Goal: Transaction & Acquisition: Purchase product/service

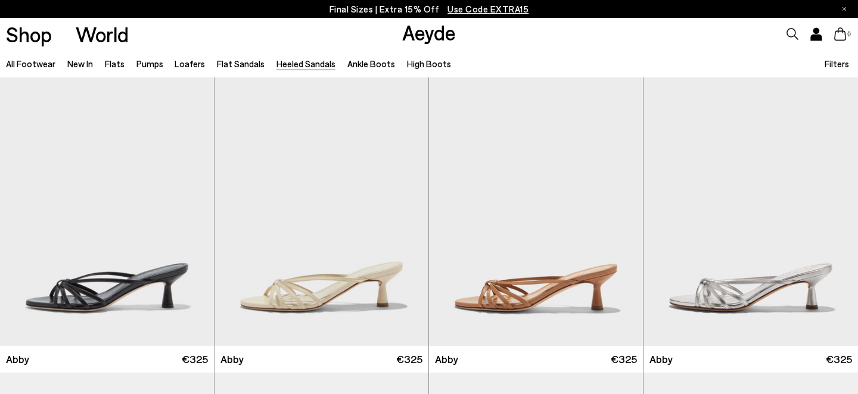
click at [504, 7] on span "Use Code EXTRA15" at bounding box center [487, 9] width 81 height 11
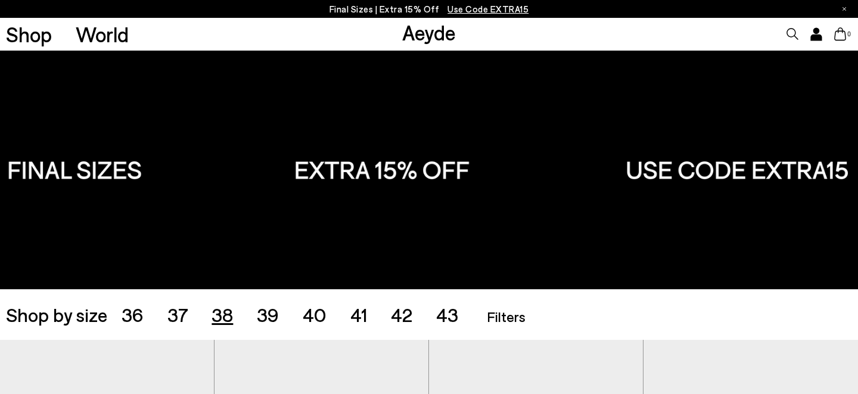
click at [225, 312] on span "38" at bounding box center [221, 314] width 21 height 23
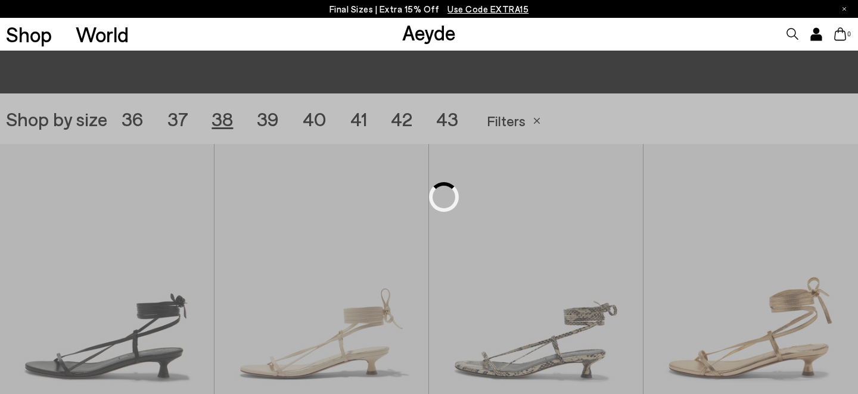
scroll to position [239, 0]
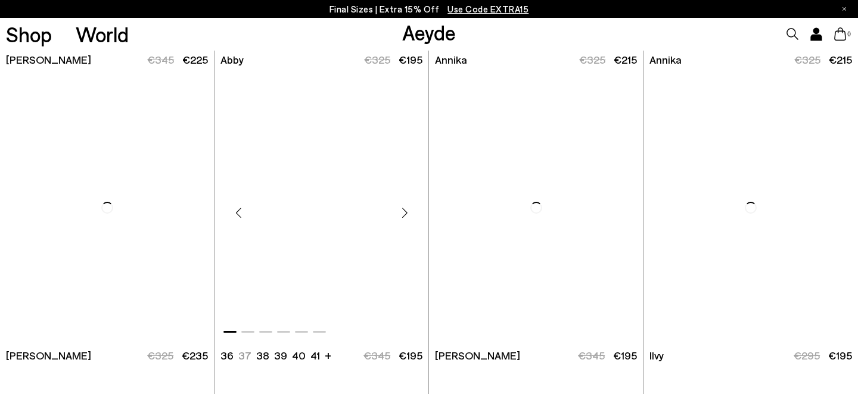
scroll to position [860, 0]
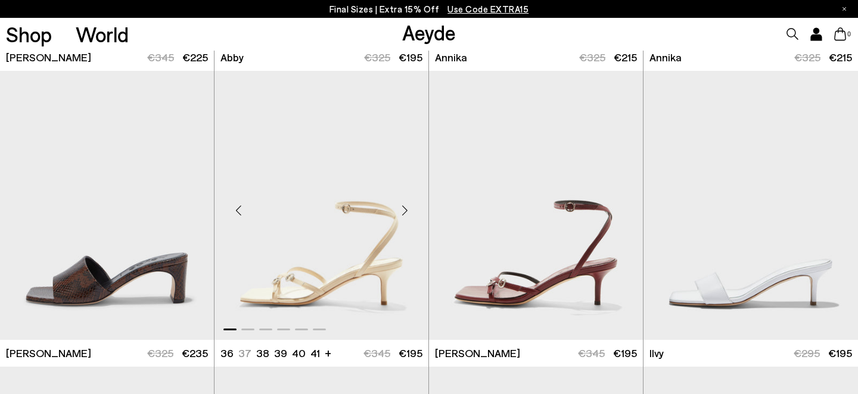
click at [403, 212] on div "Next slide" at bounding box center [405, 210] width 36 height 36
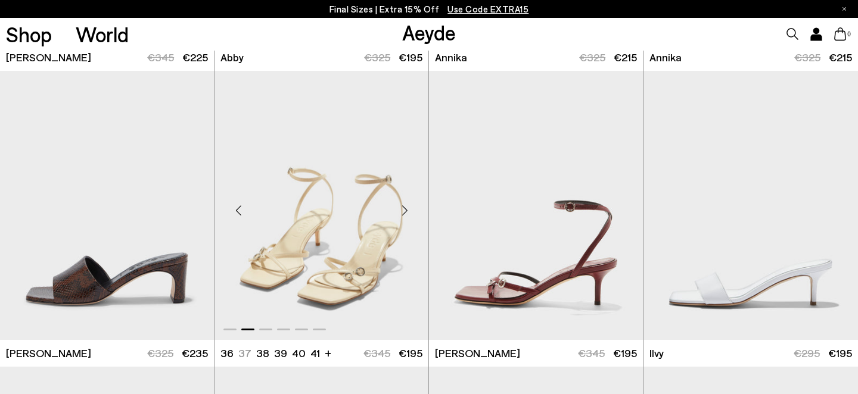
click at [403, 212] on div "Next slide" at bounding box center [405, 210] width 36 height 36
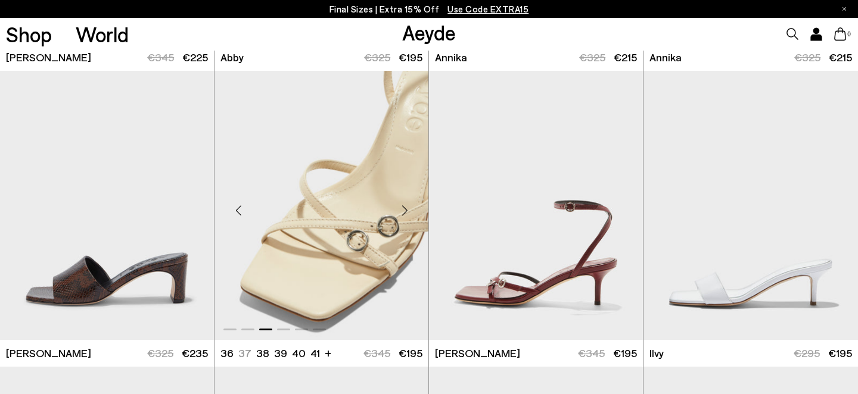
click at [403, 212] on div "Next slide" at bounding box center [405, 210] width 36 height 36
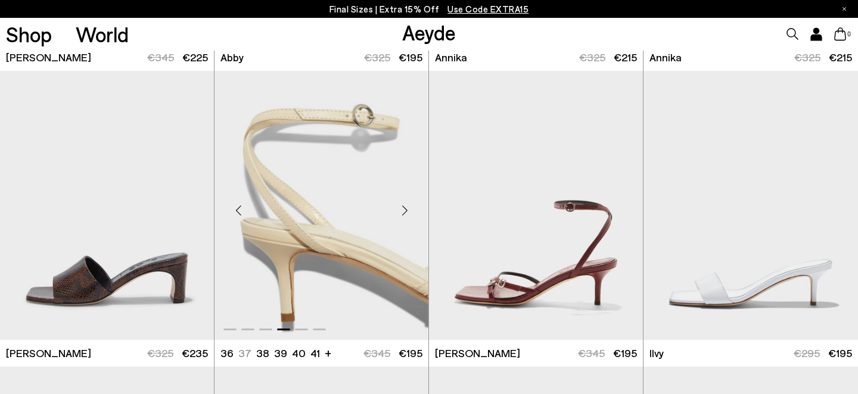
click at [403, 212] on div "Next slide" at bounding box center [405, 210] width 36 height 36
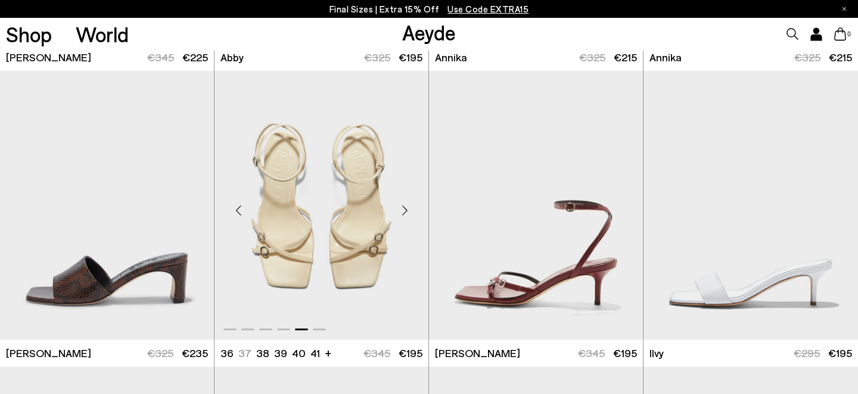
click at [403, 212] on div "Next slide" at bounding box center [405, 210] width 36 height 36
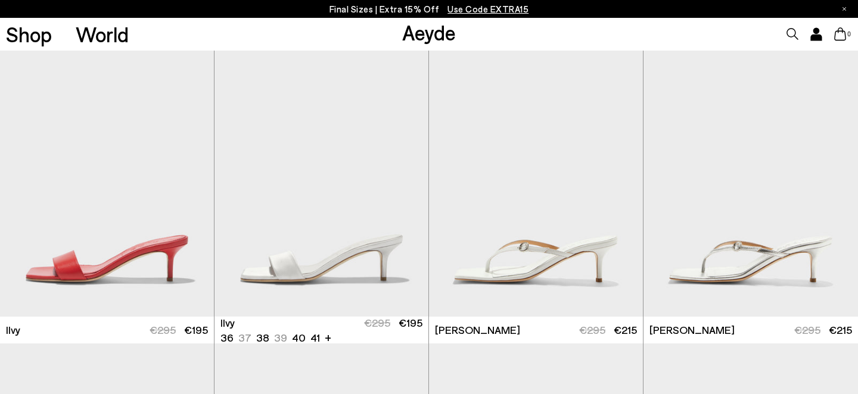
scroll to position [1193, 0]
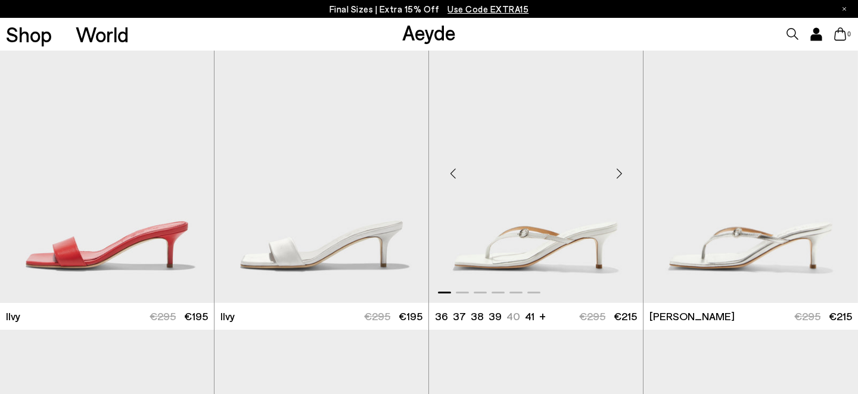
click at [620, 173] on div "Next slide" at bounding box center [619, 174] width 36 height 36
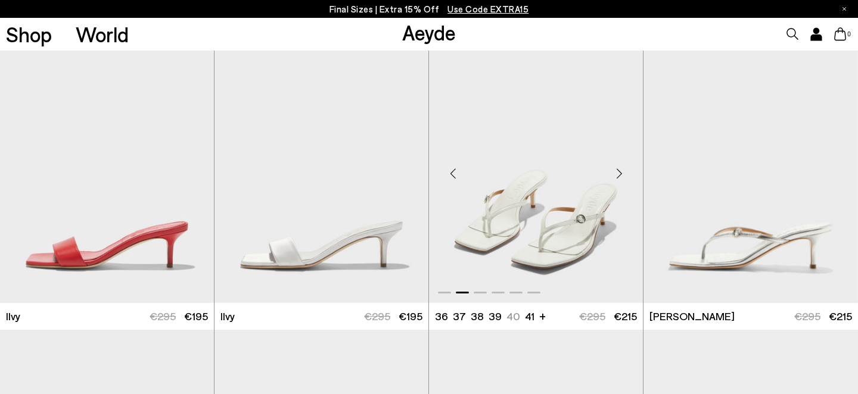
click at [620, 173] on div "Next slide" at bounding box center [619, 174] width 36 height 36
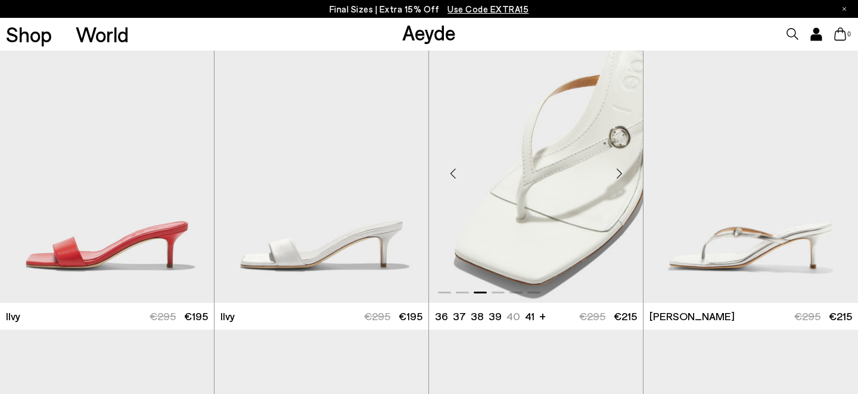
click at [620, 173] on div "Next slide" at bounding box center [619, 174] width 36 height 36
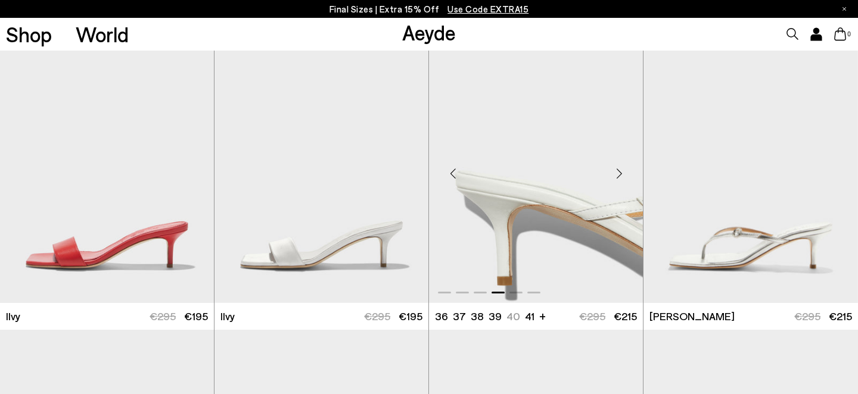
click at [620, 173] on div "Next slide" at bounding box center [619, 174] width 36 height 36
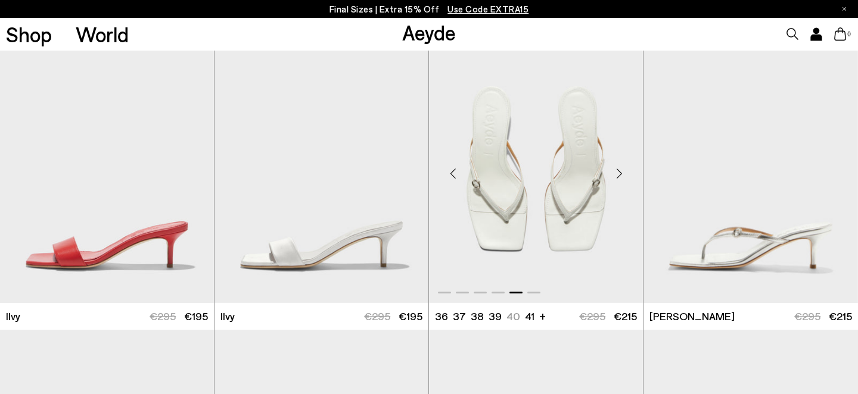
click at [620, 173] on div "Next slide" at bounding box center [619, 174] width 36 height 36
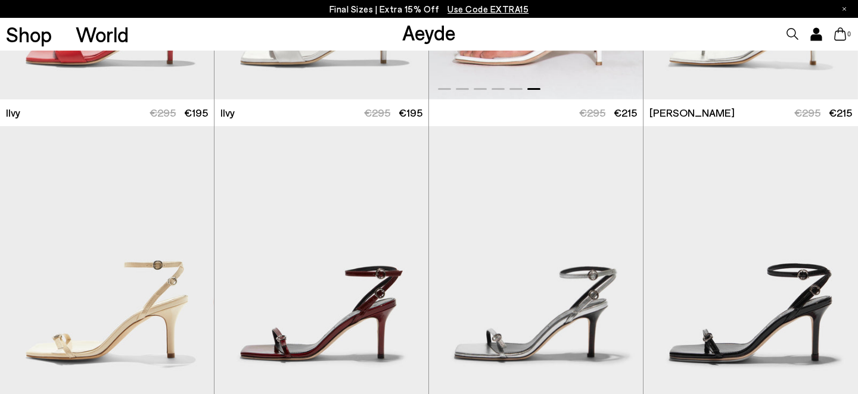
scroll to position [1437, 0]
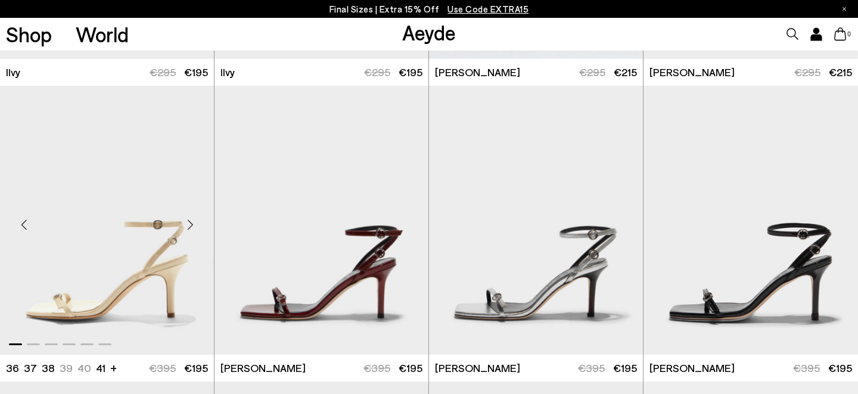
click at [197, 226] on div "Next slide" at bounding box center [190, 225] width 36 height 36
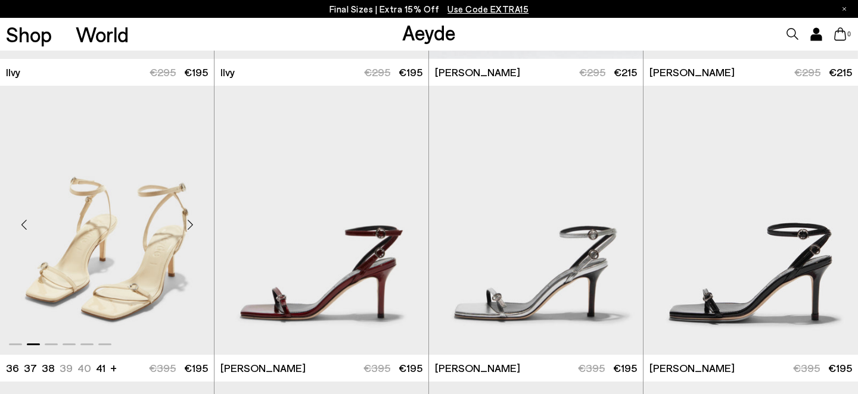
click at [197, 226] on div "Next slide" at bounding box center [190, 225] width 36 height 36
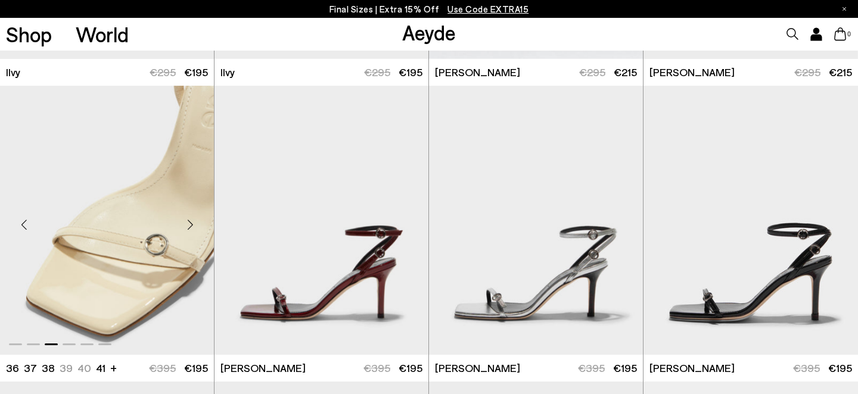
click at [197, 226] on div "Next slide" at bounding box center [190, 225] width 36 height 36
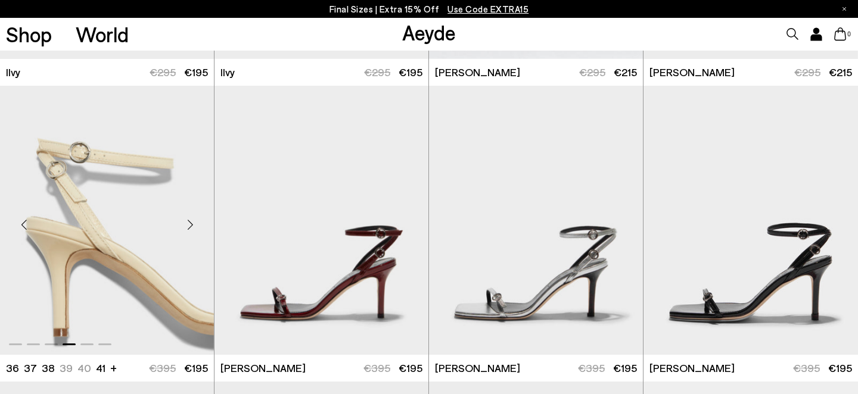
click at [197, 226] on div "Next slide" at bounding box center [190, 225] width 36 height 36
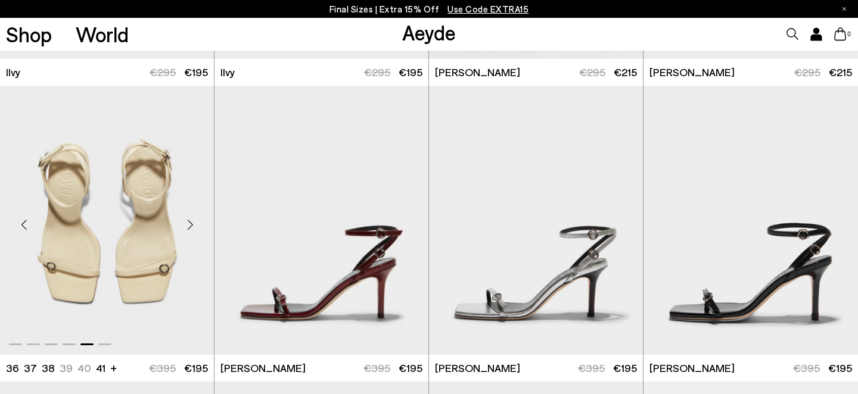
click at [197, 226] on div "Next slide" at bounding box center [190, 225] width 36 height 36
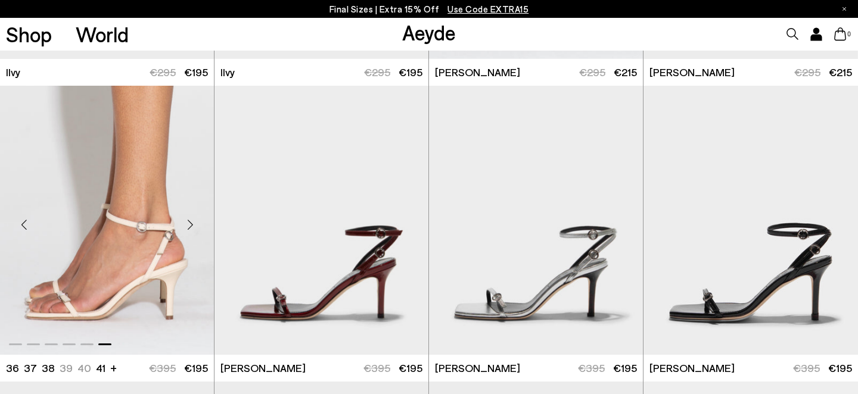
click at [197, 226] on div "Next slide" at bounding box center [190, 225] width 36 height 36
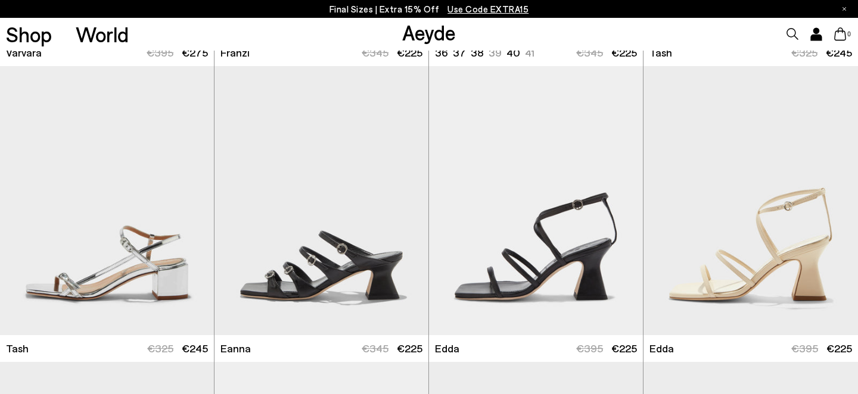
scroll to position [2445, 0]
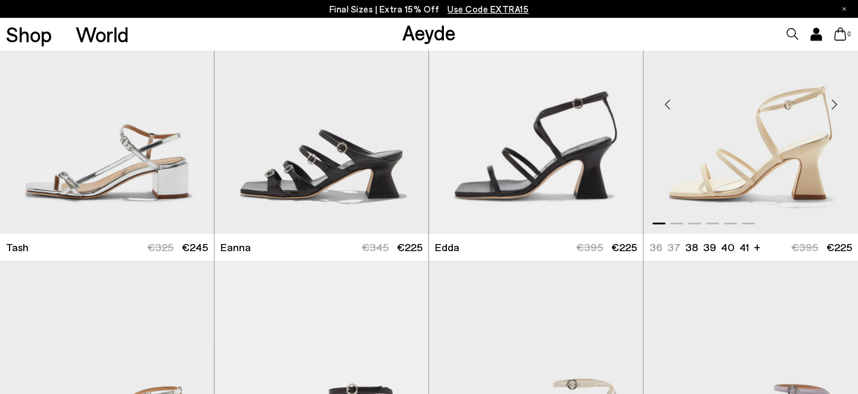
click at [827, 108] on div "Next slide" at bounding box center [834, 104] width 36 height 36
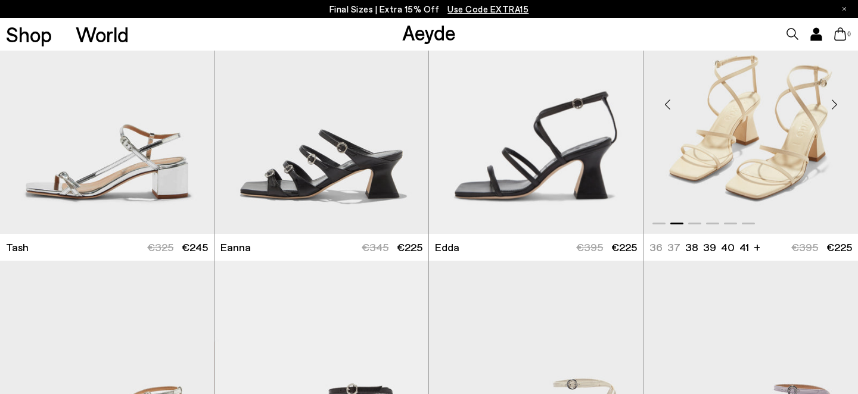
click at [827, 108] on div "Next slide" at bounding box center [834, 104] width 36 height 36
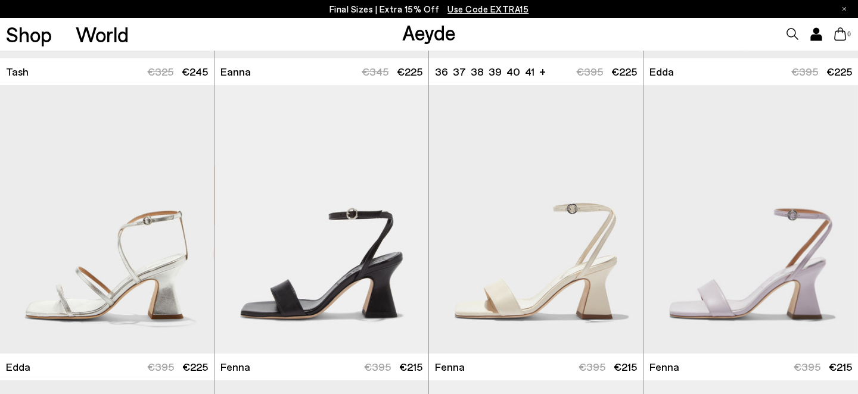
scroll to position [2631, 0]
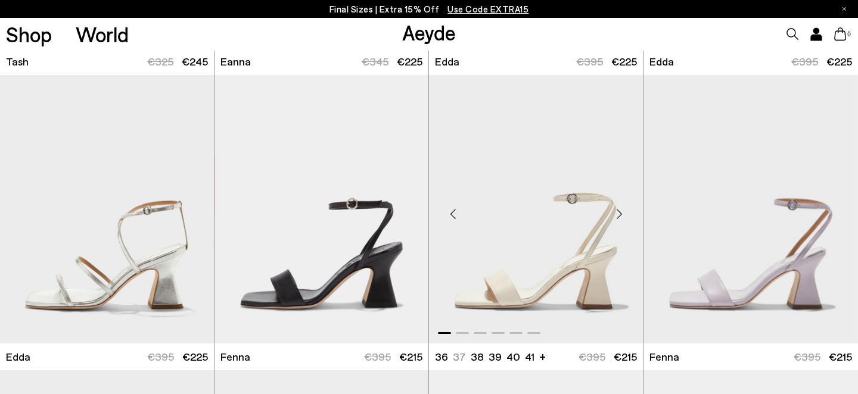
click at [627, 214] on div "Next slide" at bounding box center [619, 214] width 36 height 36
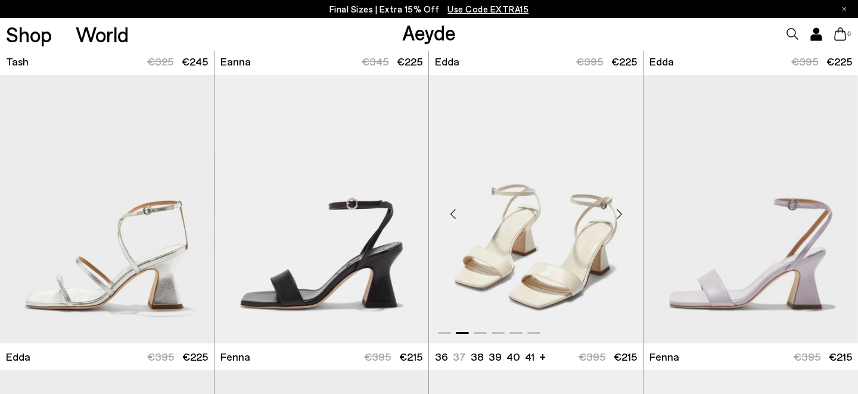
click at [627, 214] on div "Next slide" at bounding box center [619, 214] width 36 height 36
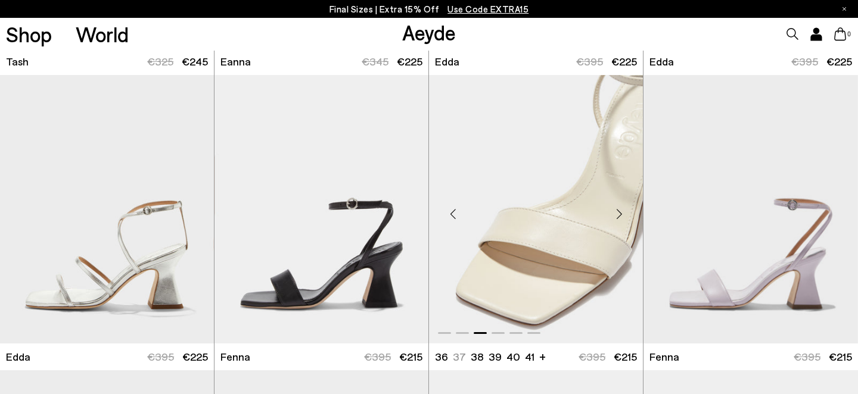
click at [627, 214] on div "Next slide" at bounding box center [619, 214] width 36 height 36
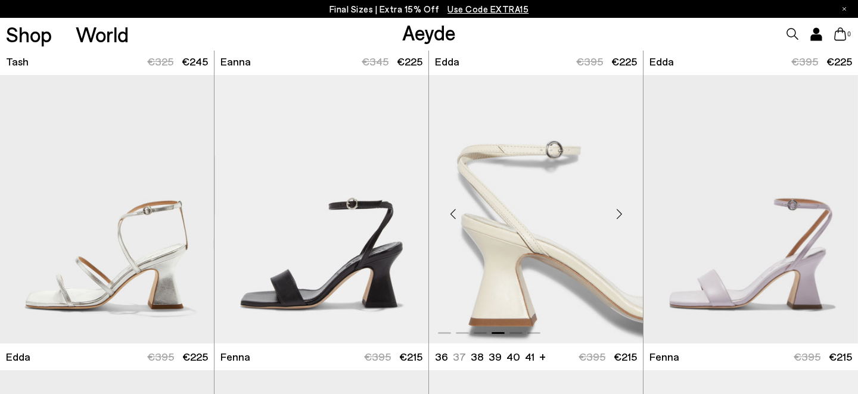
click at [627, 214] on div "Next slide" at bounding box center [619, 214] width 36 height 36
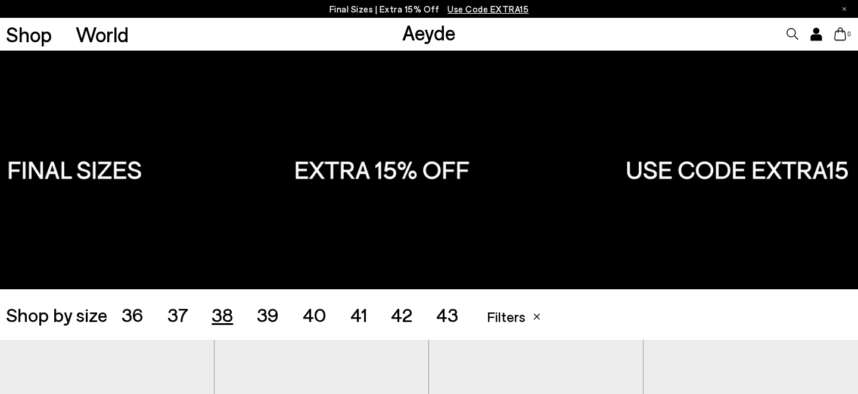
click at [793, 27] on div "0" at bounding box center [715, 34] width 286 height 33
click at [797, 33] on icon at bounding box center [792, 34] width 12 height 12
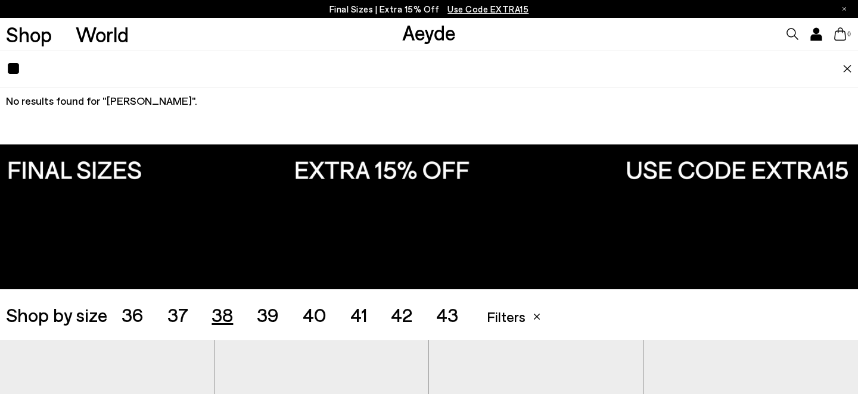
type input "*"
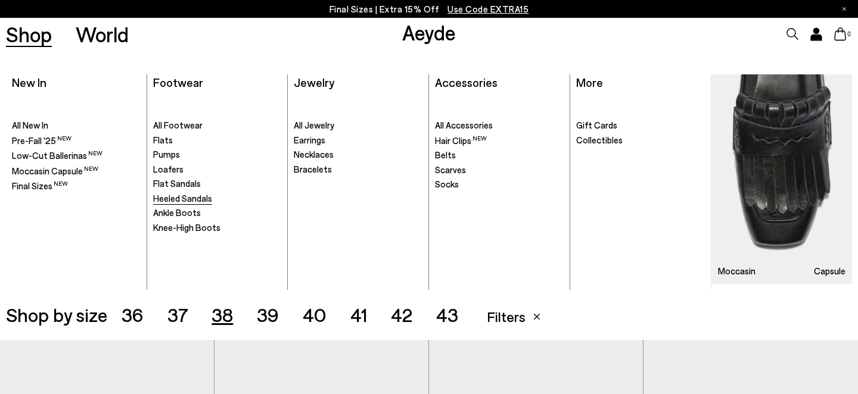
click at [207, 200] on span "Heeled Sandals" at bounding box center [182, 198] width 59 height 11
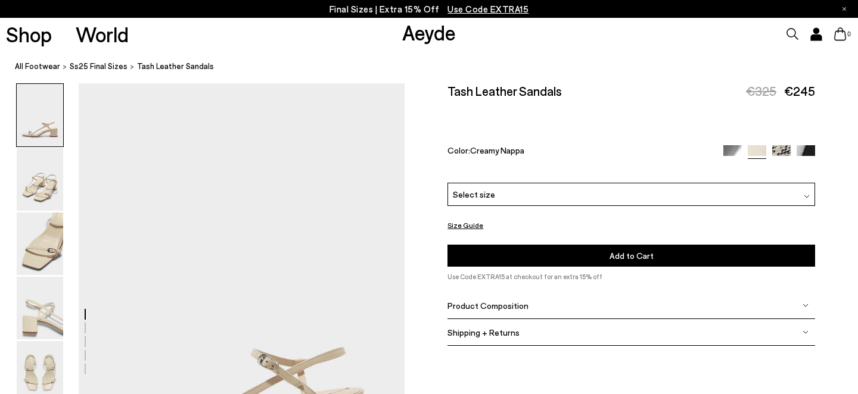
click at [553, 293] on div "Product Composition" at bounding box center [631, 306] width 368 height 27
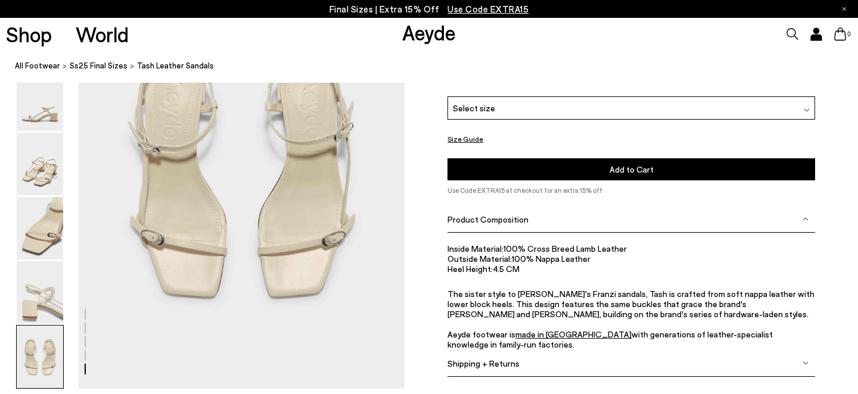
scroll to position [1875, 0]
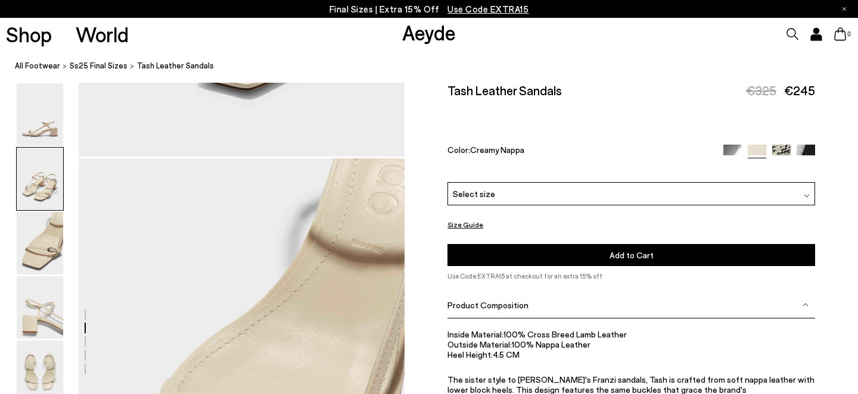
click at [46, 186] on img at bounding box center [40, 179] width 46 height 63
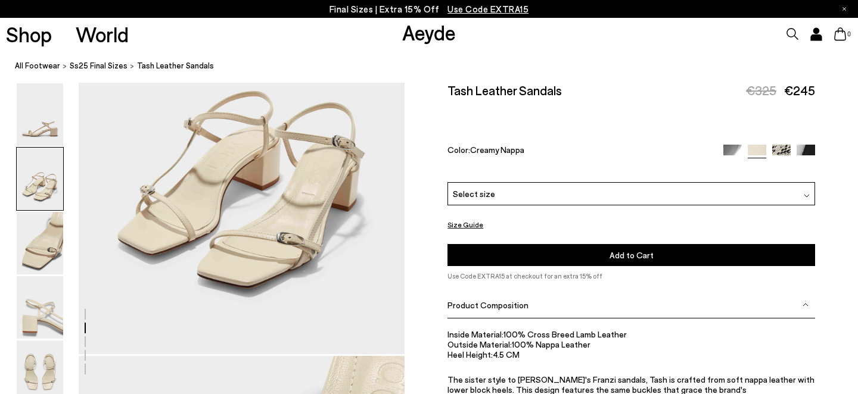
scroll to position [603, 0]
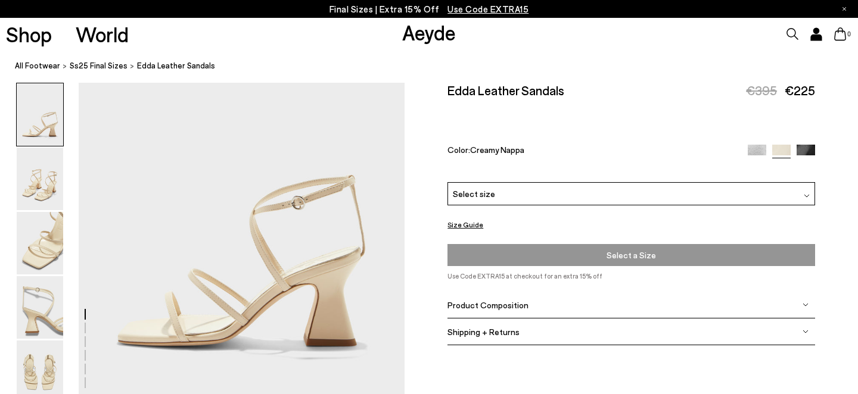
scroll to position [114, 0]
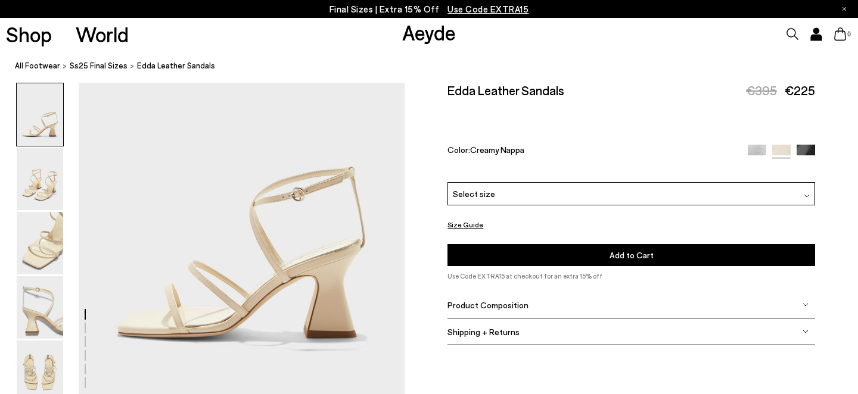
click at [499, 255] on div "Edda Leather Sandals €395 €225 Color: Creamy Nappa Please Select a Color Creamy…" at bounding box center [631, 187] width 368 height 209
click at [496, 300] on span "Product Composition" at bounding box center [487, 305] width 81 height 10
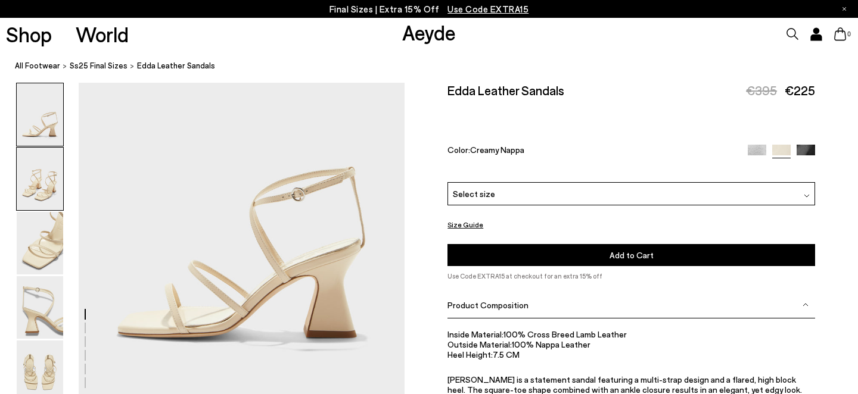
click at [44, 167] on img at bounding box center [40, 179] width 46 height 63
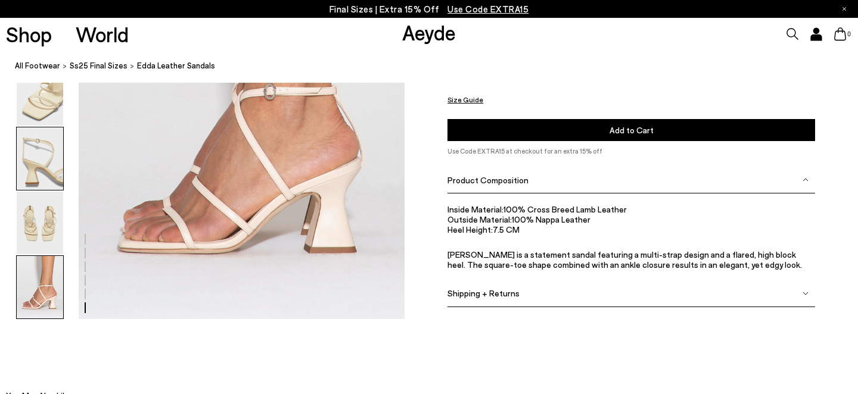
scroll to position [2364, 0]
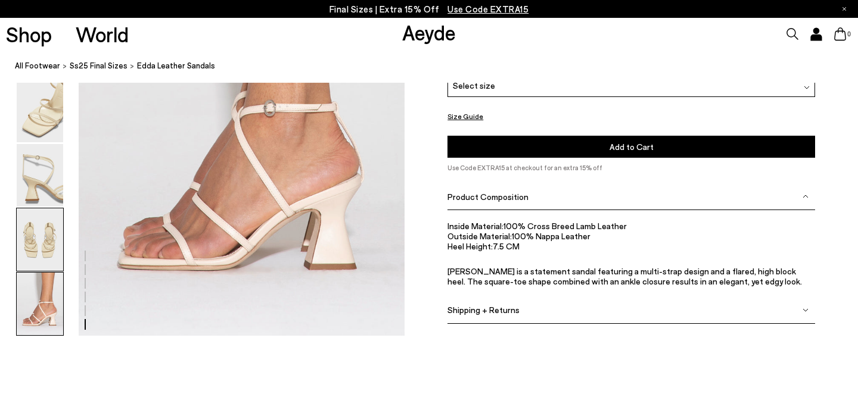
click at [44, 249] on img at bounding box center [40, 240] width 46 height 63
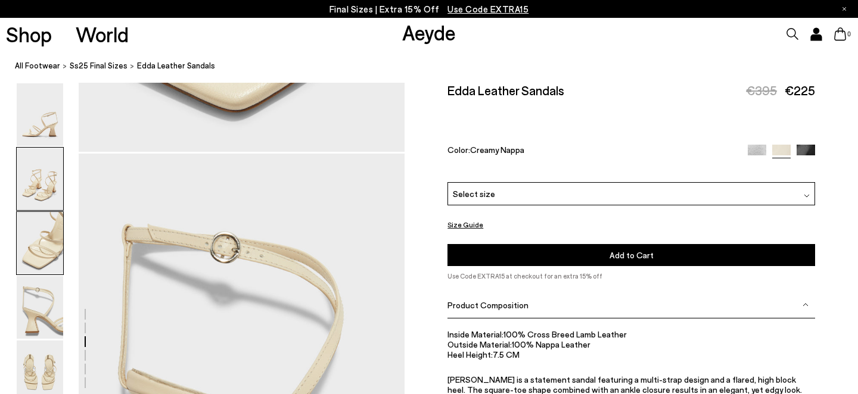
click at [46, 181] on img at bounding box center [40, 179] width 46 height 63
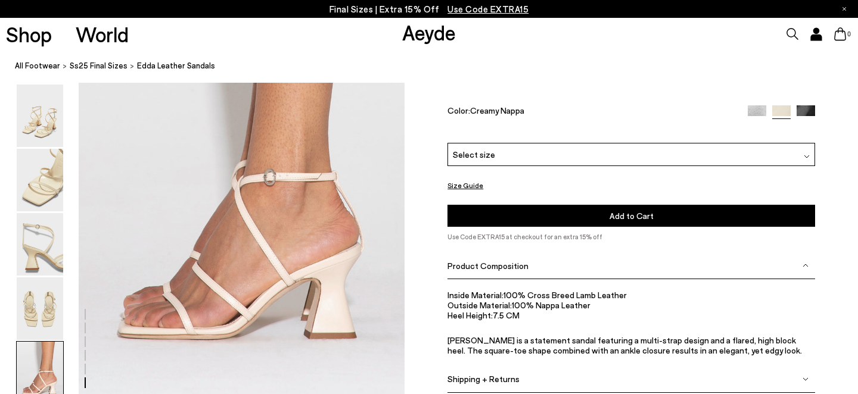
scroll to position [2298, 0]
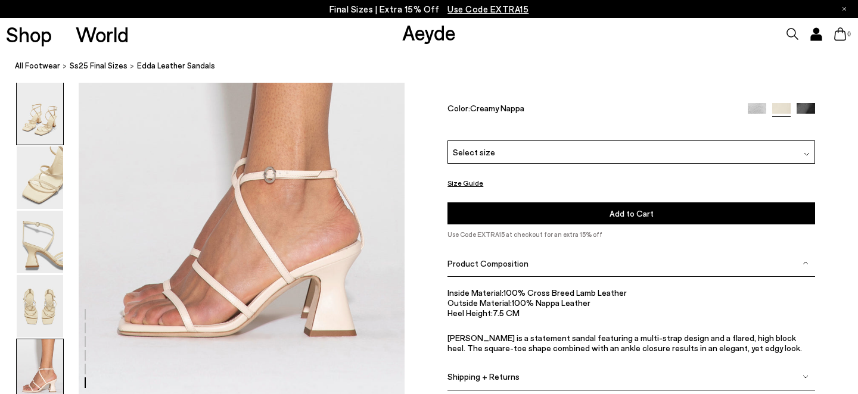
click at [43, 114] on img at bounding box center [40, 113] width 46 height 63
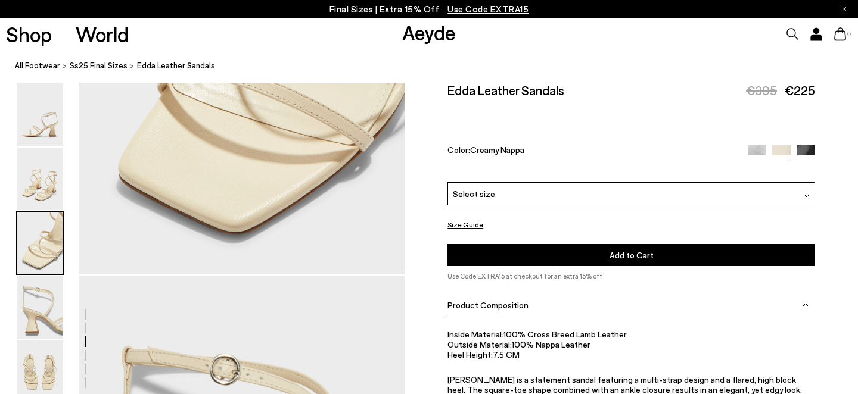
scroll to position [1088, 0]
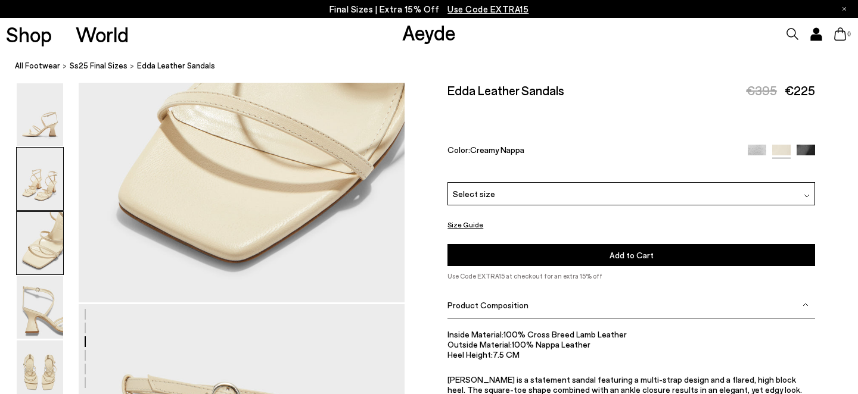
click at [51, 183] on img at bounding box center [40, 179] width 46 height 63
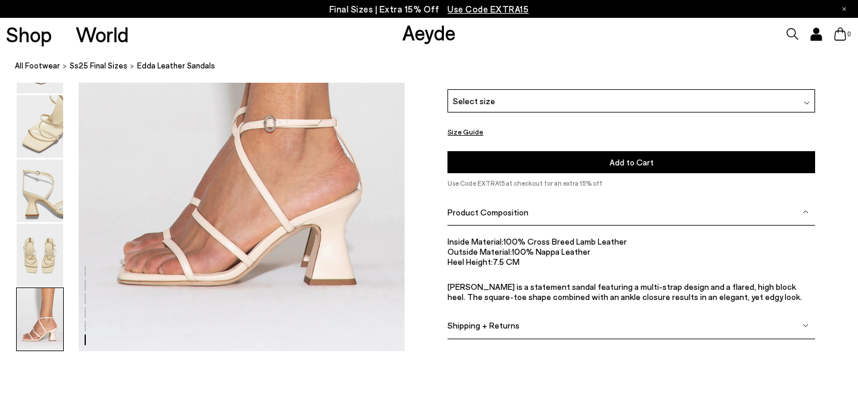
scroll to position [2350, 0]
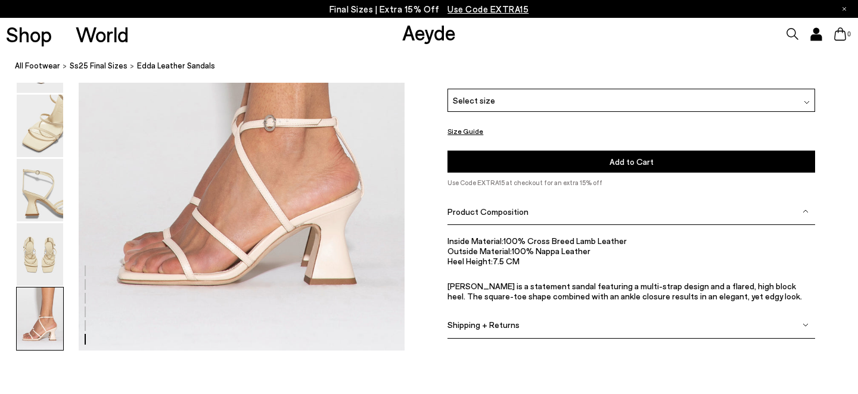
click at [516, 108] on div "Select size" at bounding box center [631, 100] width 368 height 23
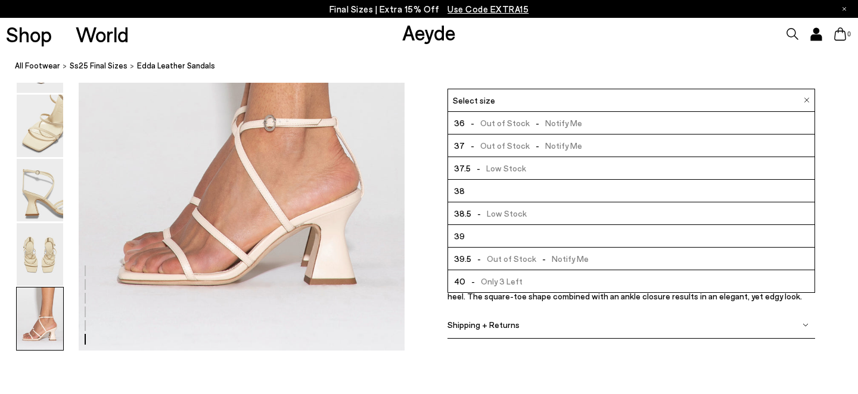
click at [519, 112] on div "Select size" at bounding box center [631, 100] width 368 height 23
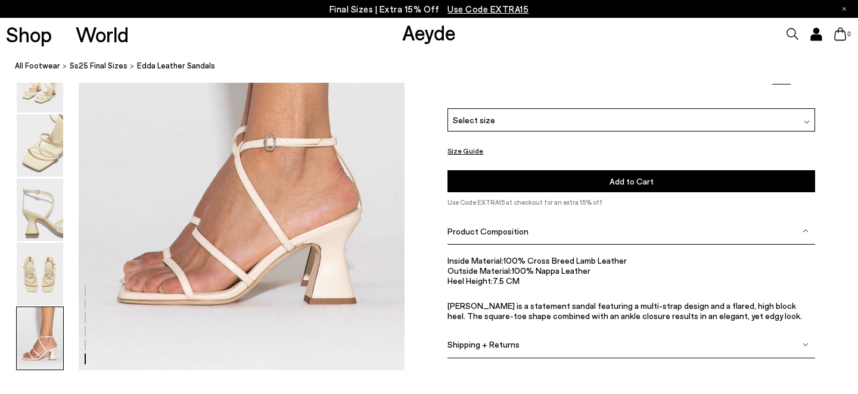
scroll to position [2331, 0]
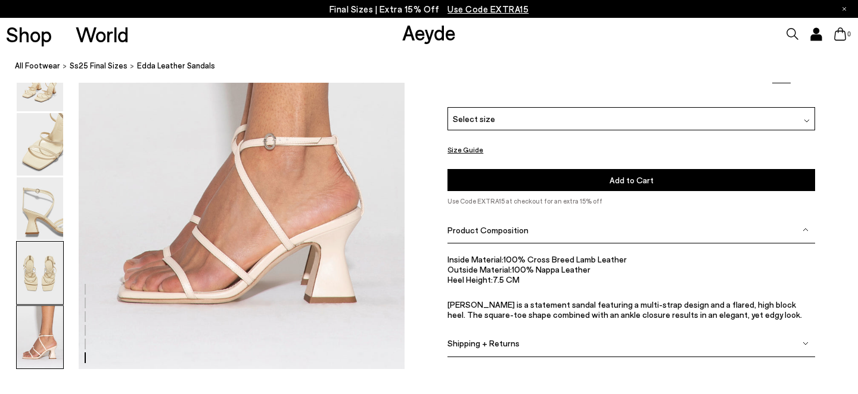
click at [32, 285] on img at bounding box center [40, 273] width 46 height 63
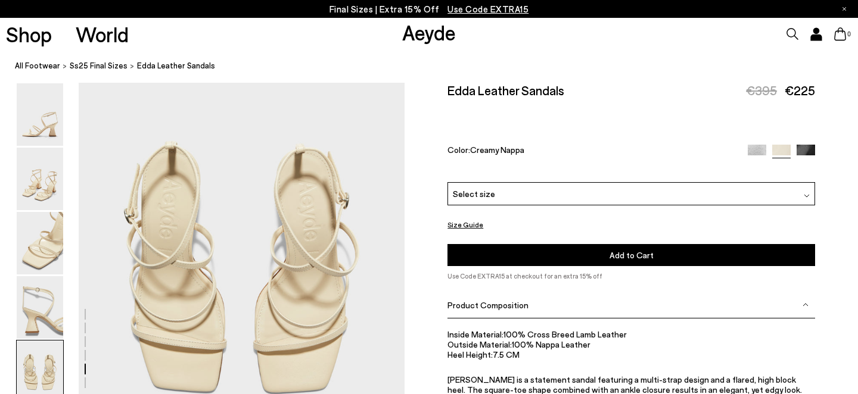
scroll to position [1785, 0]
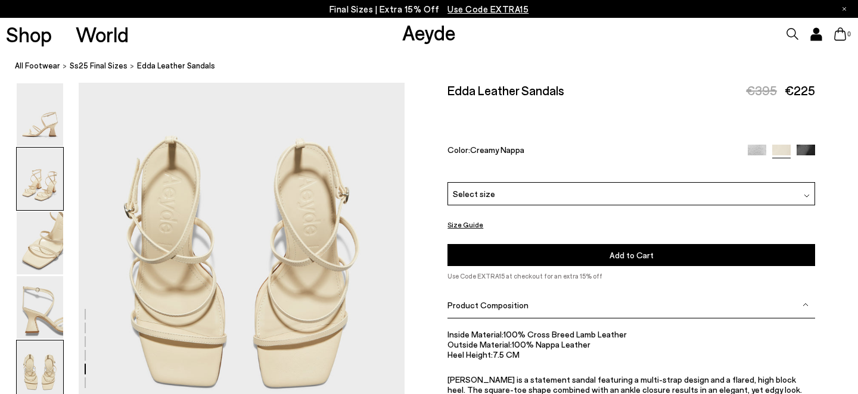
click at [35, 188] on img at bounding box center [40, 179] width 46 height 63
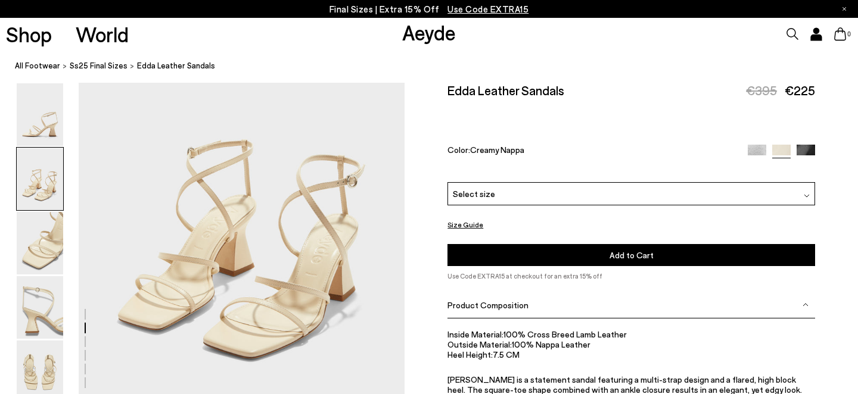
scroll to position [531, 0]
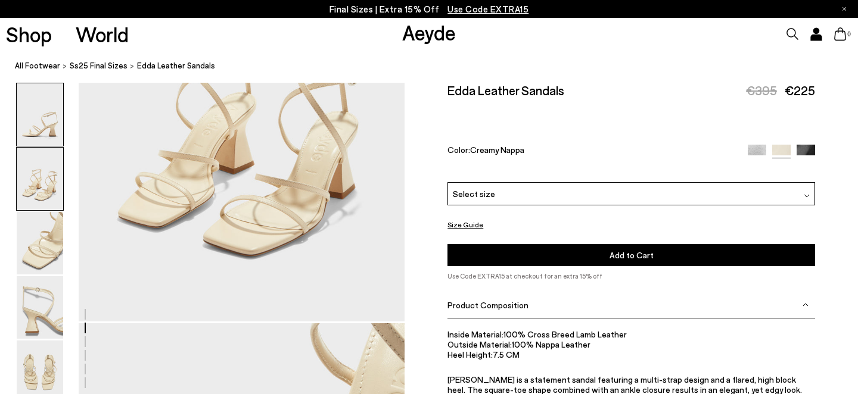
click at [35, 138] on img at bounding box center [40, 114] width 46 height 63
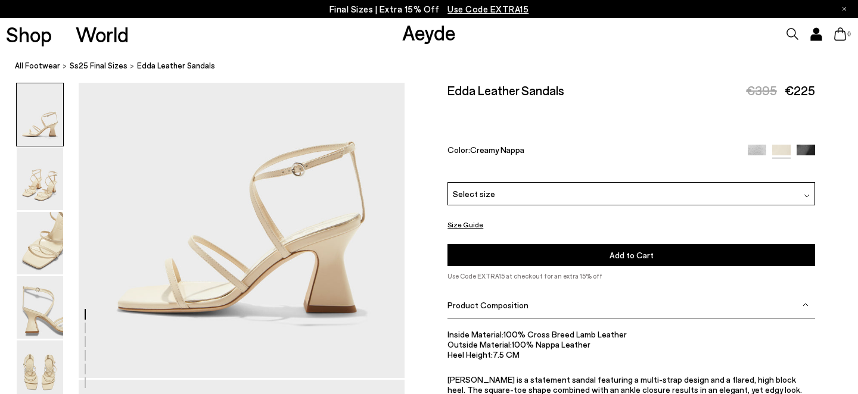
scroll to position [150, 0]
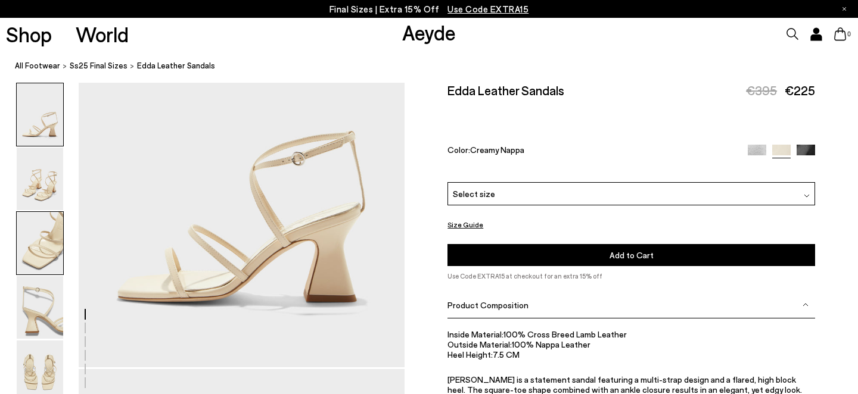
click at [43, 245] on img at bounding box center [40, 243] width 46 height 63
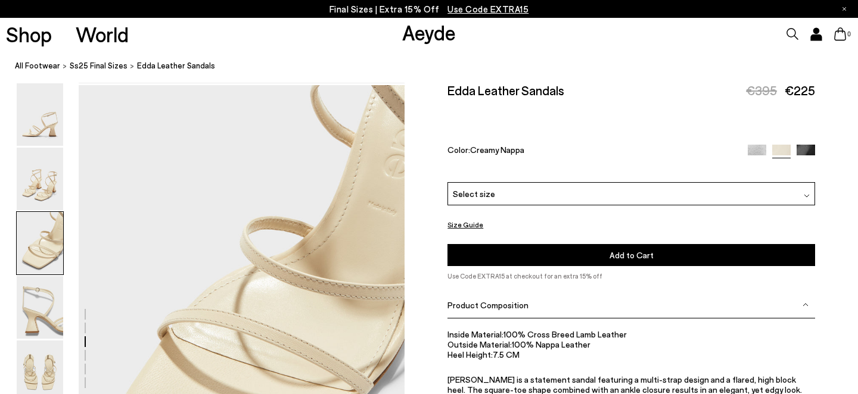
scroll to position [875, 0]
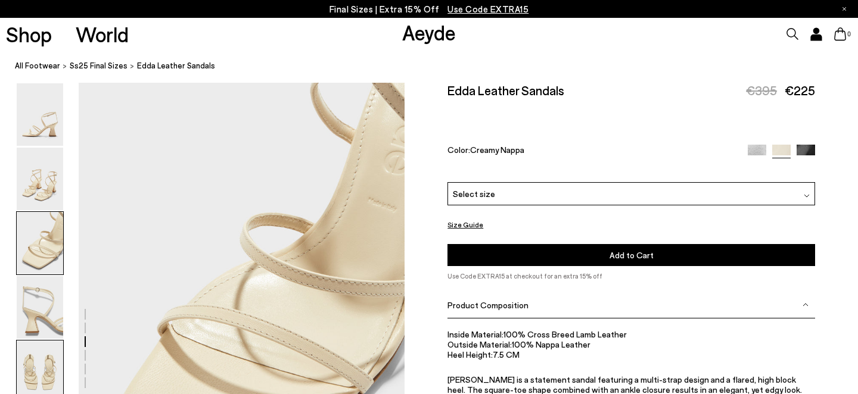
click at [34, 349] on img at bounding box center [40, 372] width 46 height 63
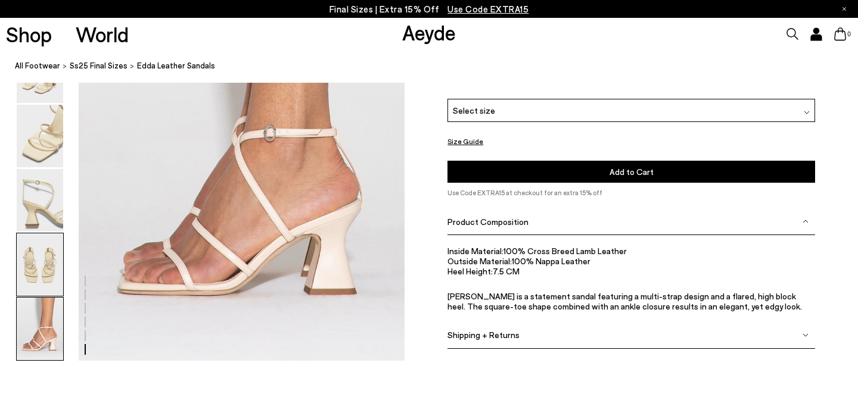
scroll to position [2352, 0]
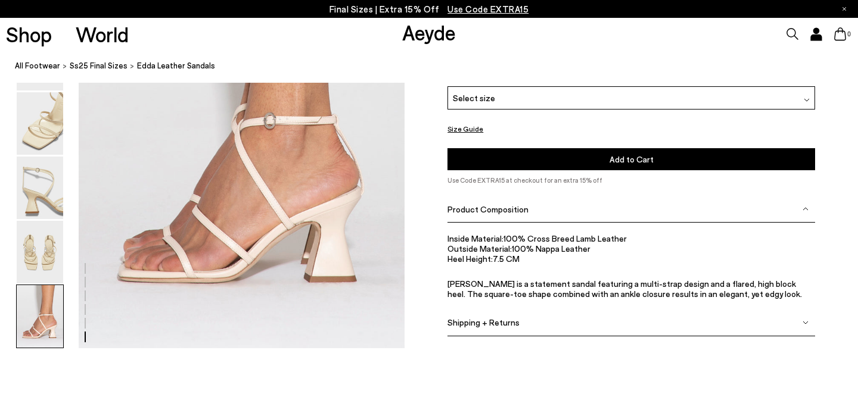
click at [465, 322] on span "Shipping + Returns" at bounding box center [483, 323] width 72 height 10
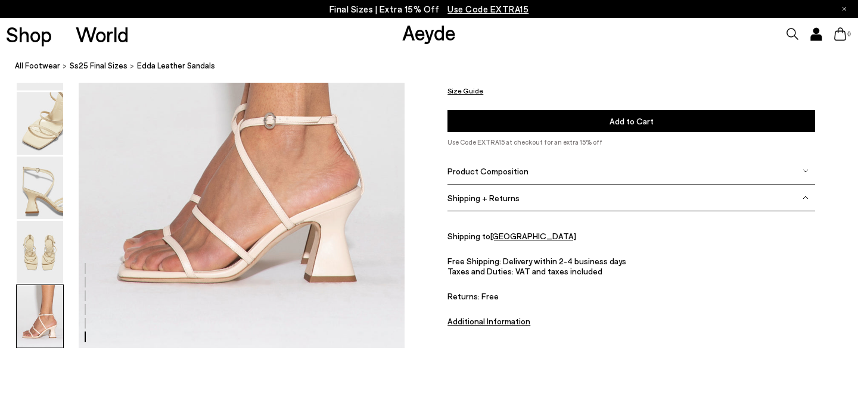
scroll to position [3363, 0]
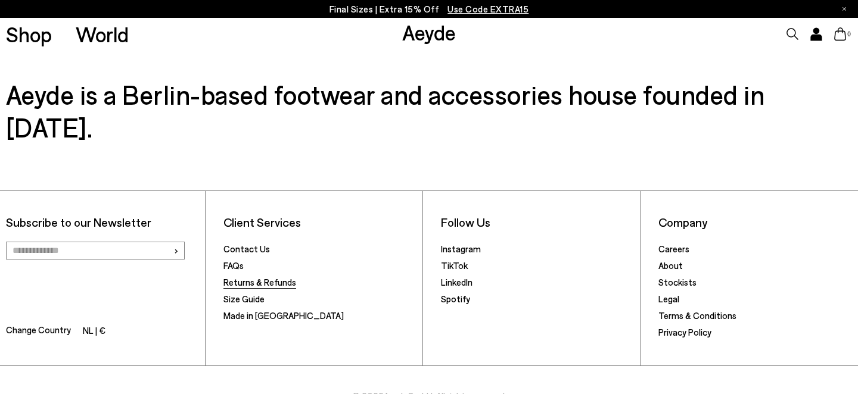
click at [252, 277] on link "Returns & Refunds" at bounding box center [259, 282] width 73 height 11
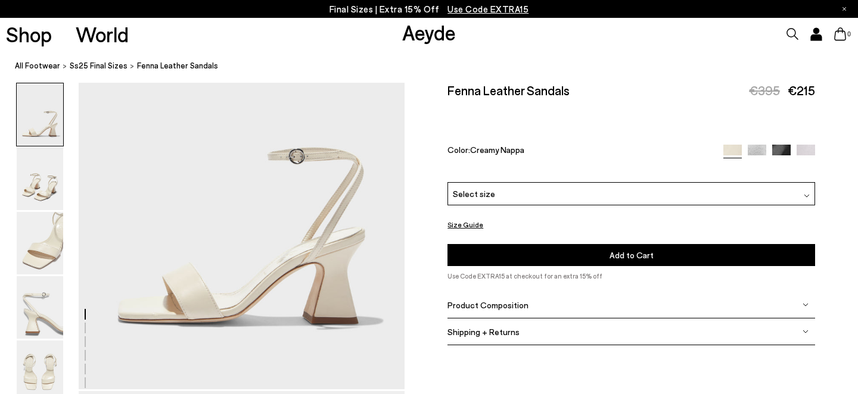
scroll to position [143, 0]
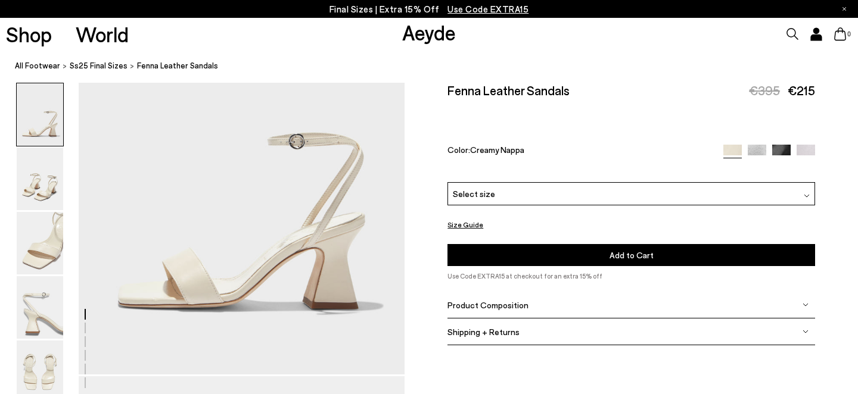
click at [481, 292] on div "Product Composition" at bounding box center [631, 305] width 368 height 27
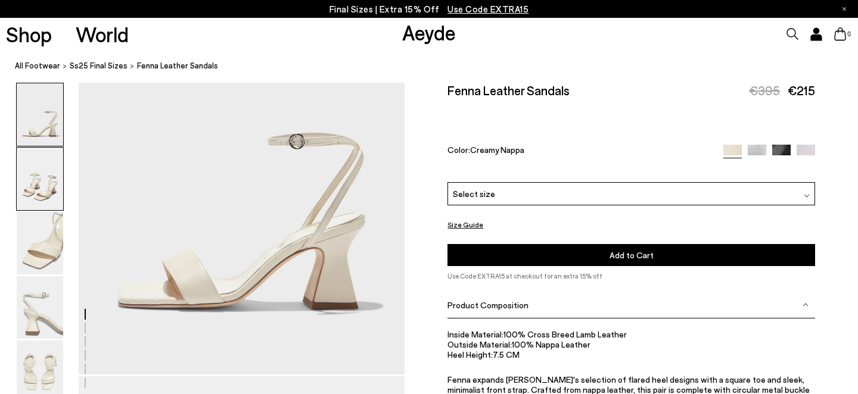
click at [44, 185] on img at bounding box center [40, 179] width 46 height 63
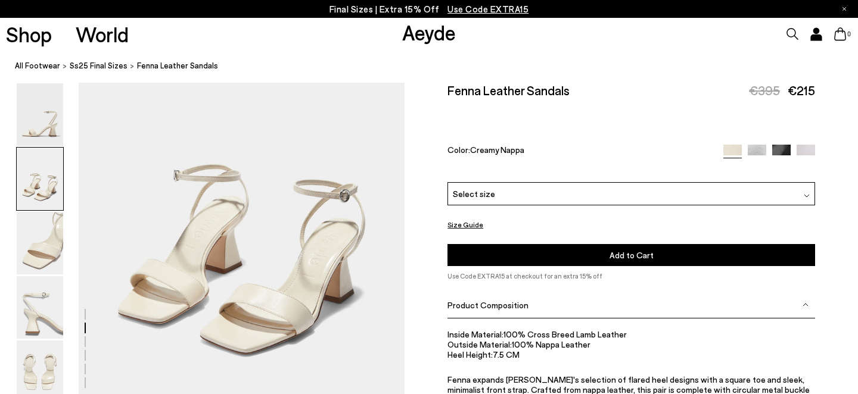
scroll to position [537, 0]
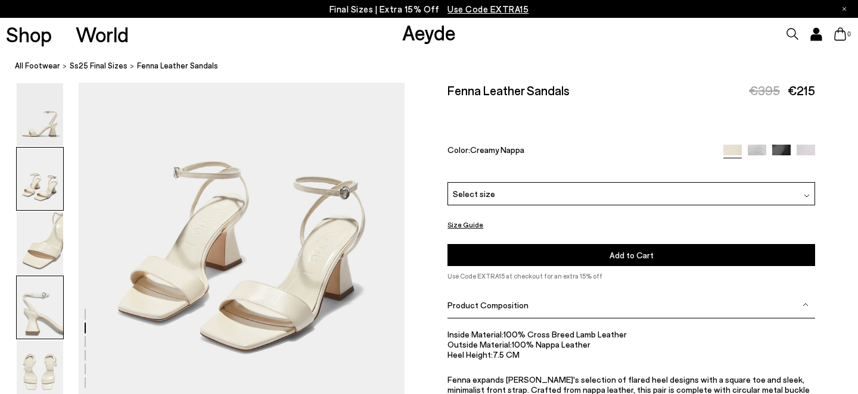
click at [48, 328] on img at bounding box center [40, 307] width 46 height 63
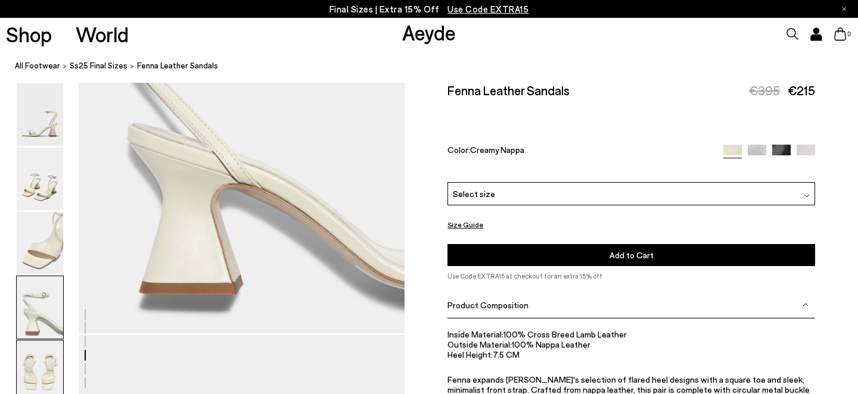
click at [37, 356] on img at bounding box center [40, 372] width 46 height 63
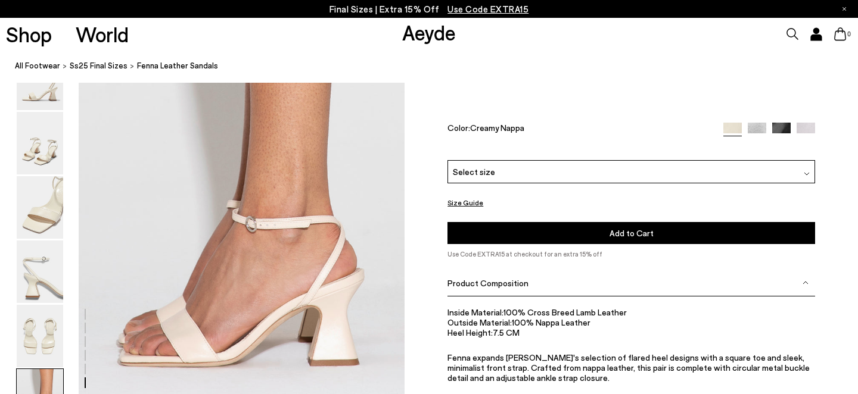
scroll to position [2267, 0]
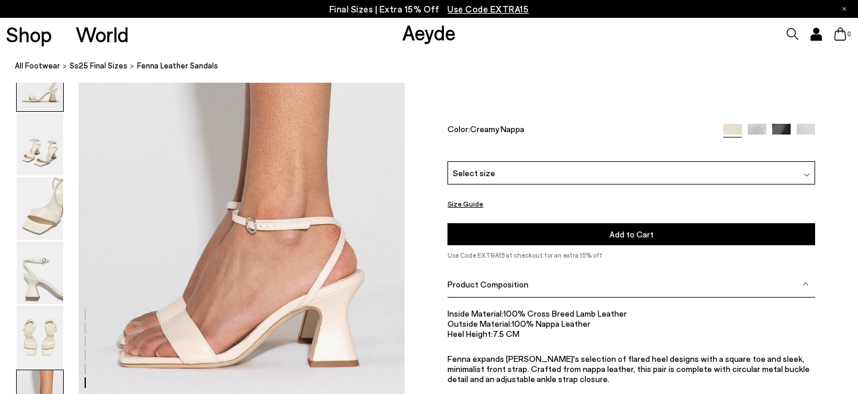
click at [46, 89] on img at bounding box center [40, 80] width 46 height 63
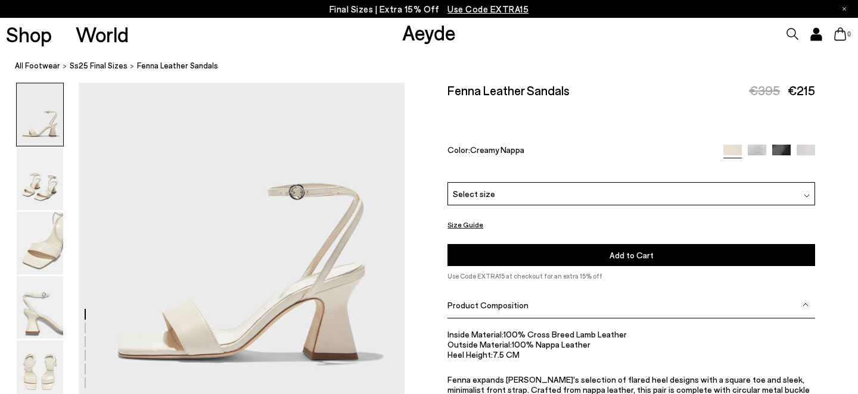
scroll to position [0, 0]
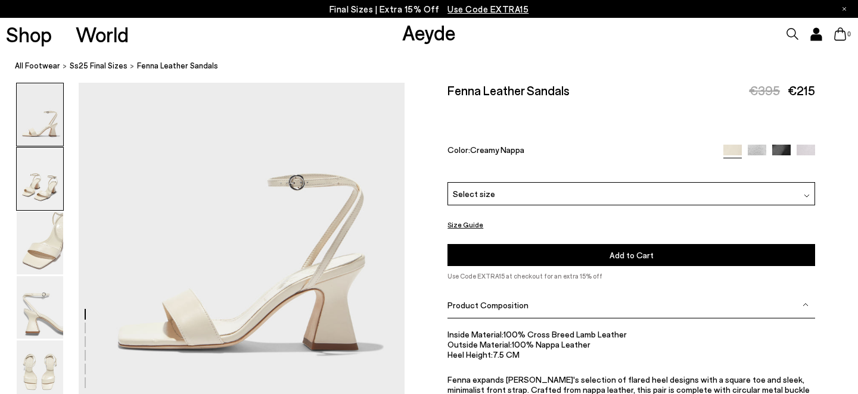
click at [55, 183] on img at bounding box center [40, 179] width 46 height 63
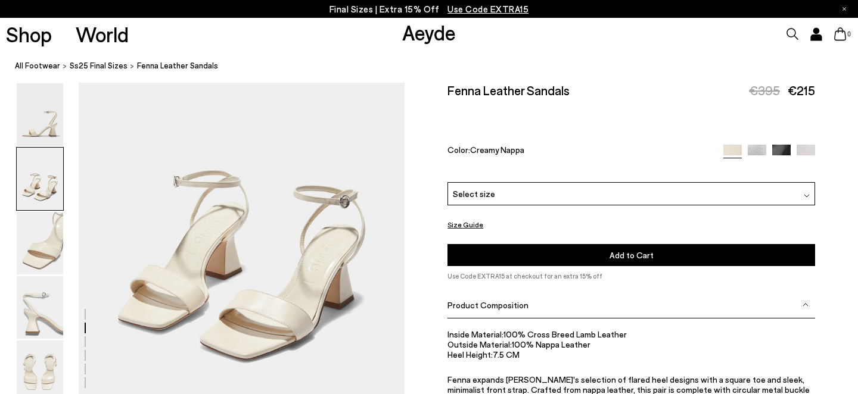
scroll to position [530, 0]
click at [531, 182] on div "Select size" at bounding box center [631, 193] width 368 height 23
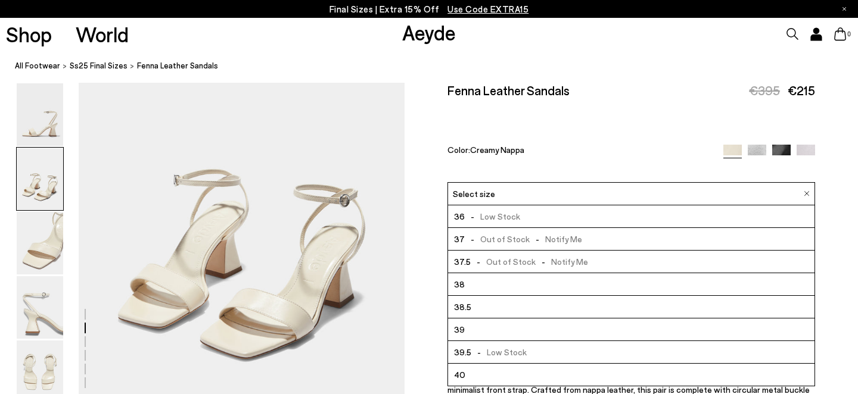
click at [525, 273] on li "38" at bounding box center [631, 284] width 366 height 23
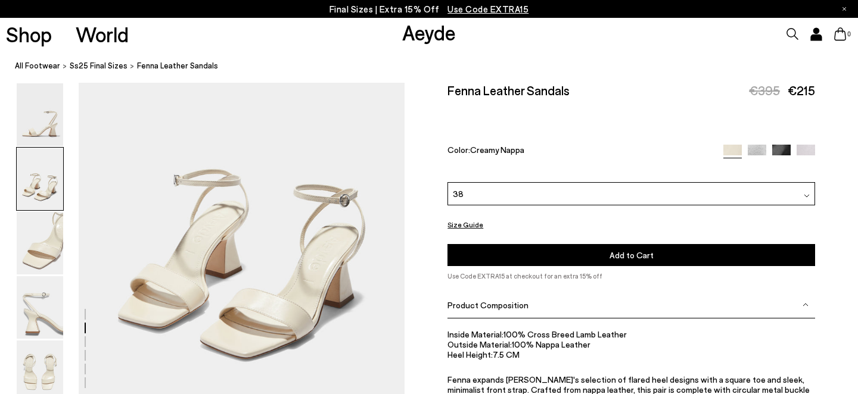
click at [545, 142] on div "Fenna Leather Sandals €395 €215 Color: Creamy Nappa" at bounding box center [631, 132] width 368 height 99
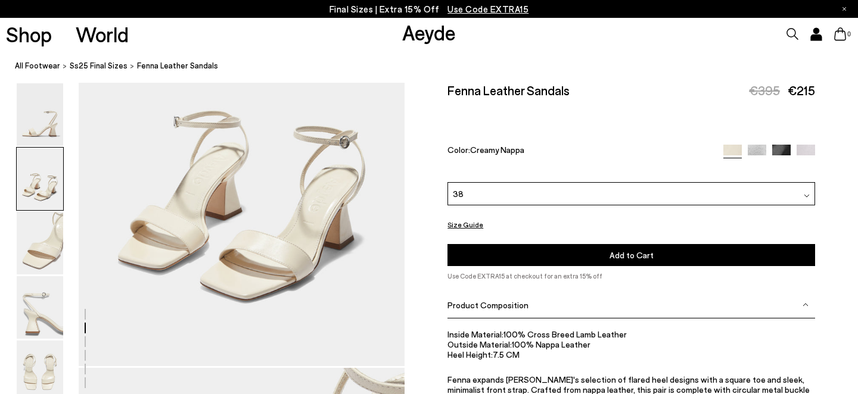
scroll to position [590, 0]
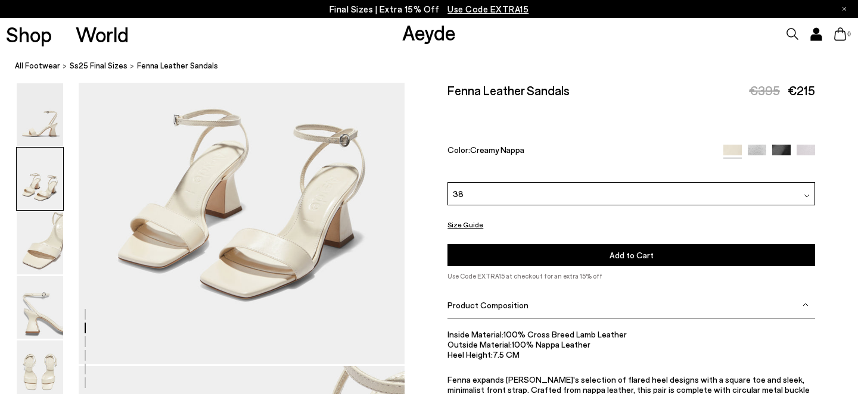
click at [770, 145] on div at bounding box center [769, 152] width 92 height 14
click at [780, 145] on img at bounding box center [781, 154] width 18 height 18
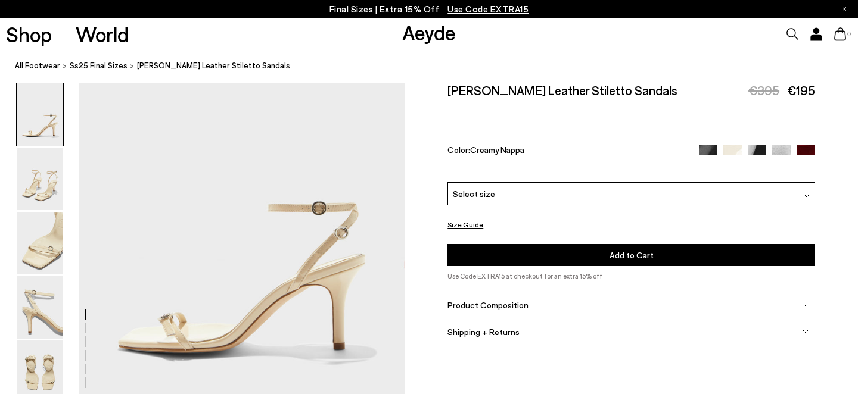
scroll to position [99, 0]
click at [56, 201] on img at bounding box center [40, 179] width 46 height 63
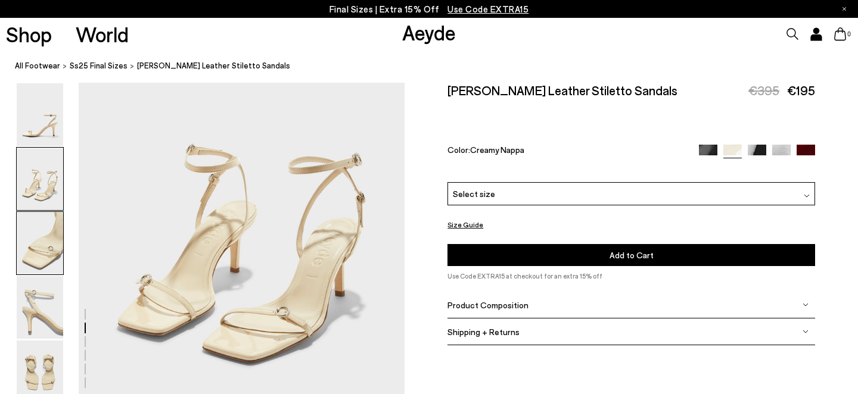
click at [30, 253] on img at bounding box center [40, 243] width 46 height 63
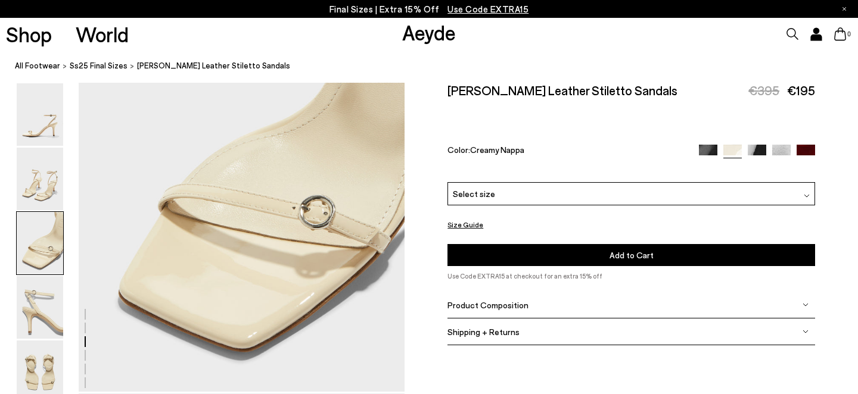
scroll to position [1000, 0]
click at [63, 321] on div at bounding box center [40, 308] width 48 height 64
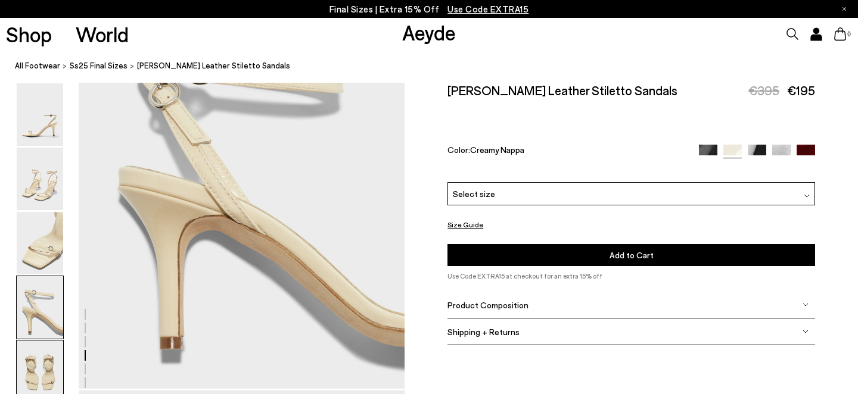
click at [48, 355] on img at bounding box center [40, 372] width 46 height 63
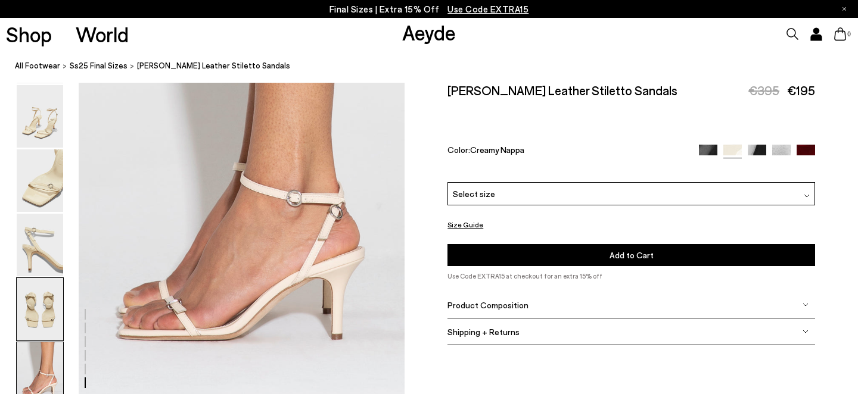
scroll to position [2338, 0]
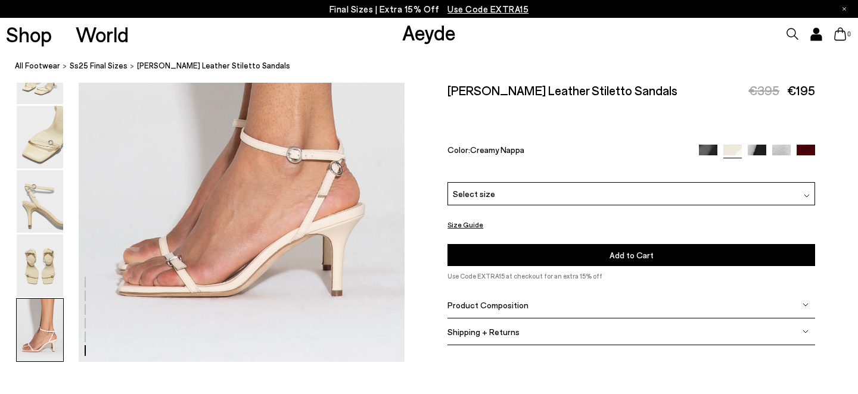
click at [514, 300] on span "Product Composition" at bounding box center [487, 305] width 81 height 10
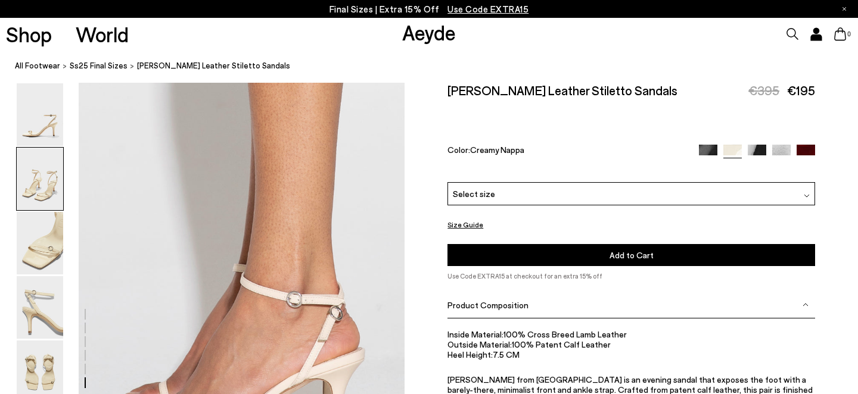
click at [41, 176] on img at bounding box center [40, 179] width 46 height 63
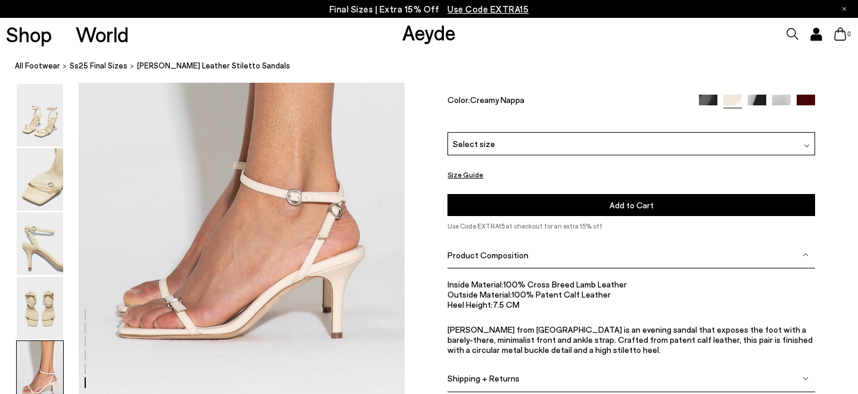
scroll to position [2293, 0]
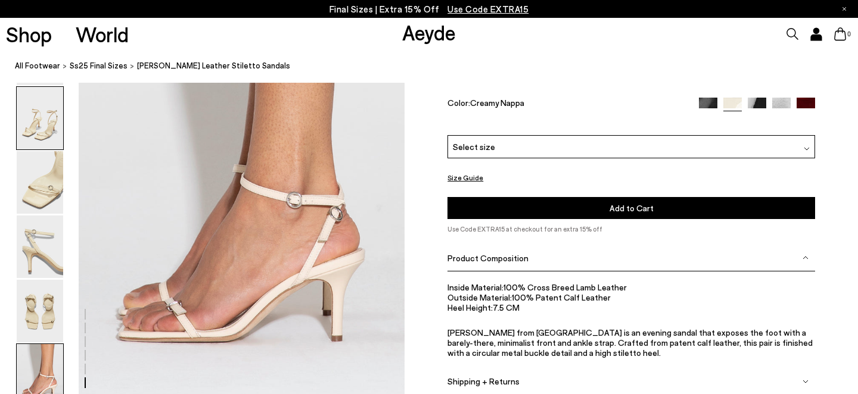
click at [42, 126] on img at bounding box center [40, 118] width 46 height 63
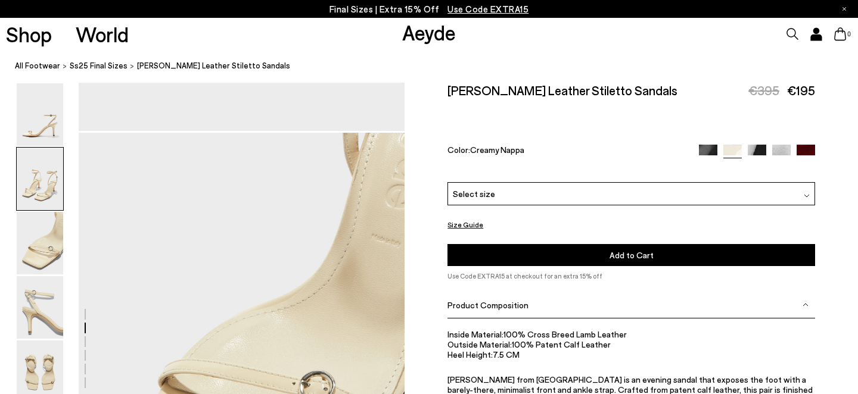
scroll to position [995, 0]
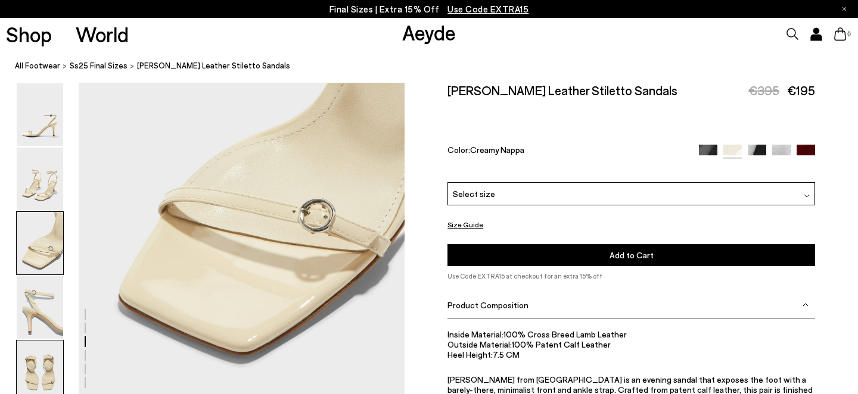
click at [46, 357] on img at bounding box center [40, 372] width 46 height 63
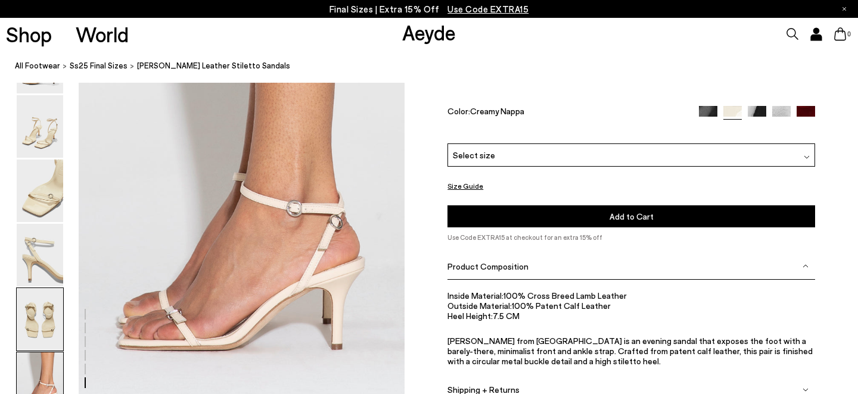
scroll to position [2292, 0]
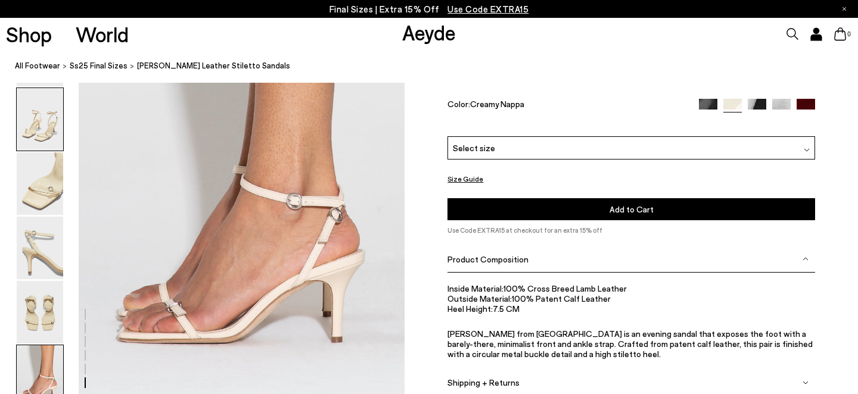
click at [39, 141] on img at bounding box center [40, 119] width 46 height 63
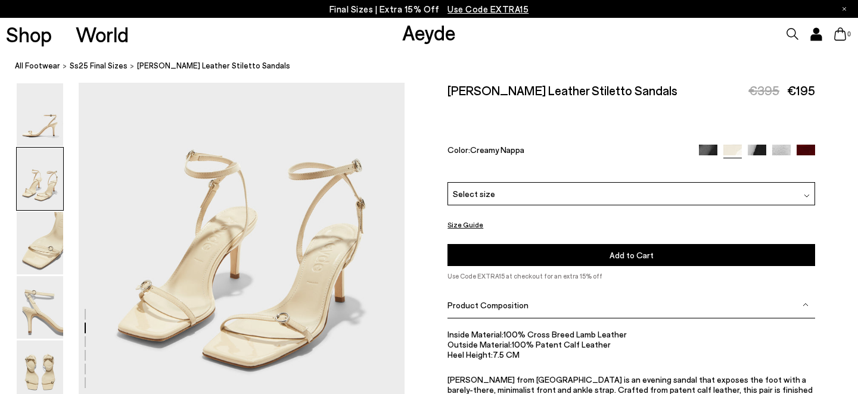
scroll to position [525, 0]
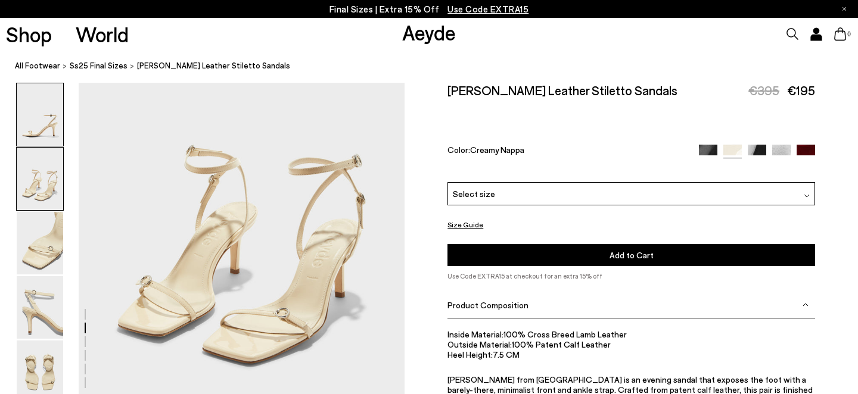
click at [56, 129] on img at bounding box center [40, 114] width 46 height 63
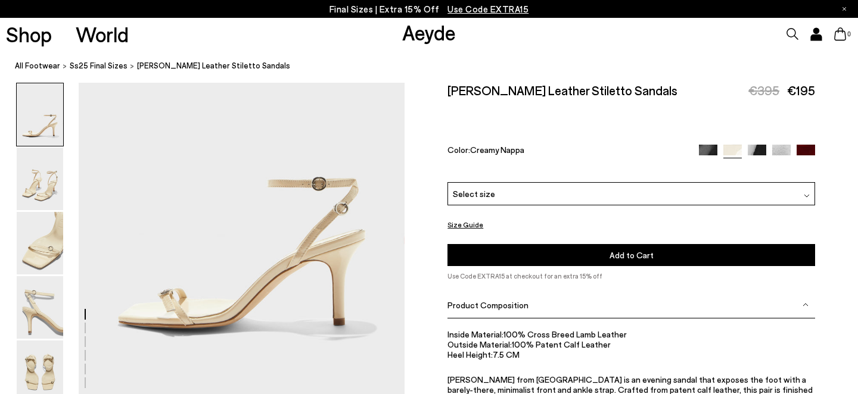
scroll to position [130, 0]
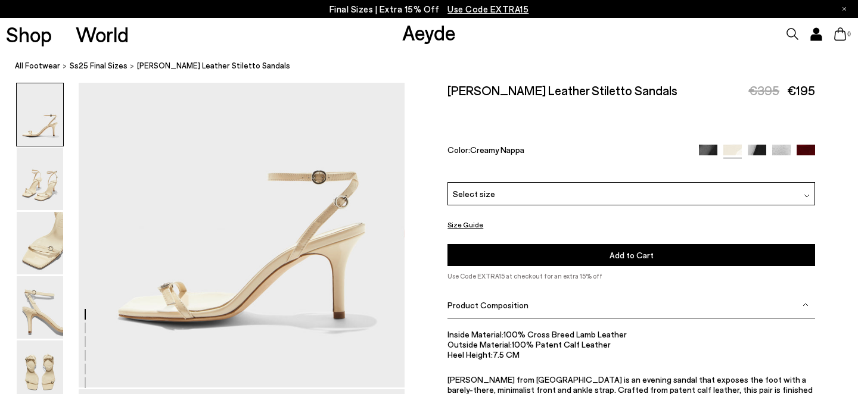
click at [495, 182] on div "Select size" at bounding box center [631, 193] width 368 height 23
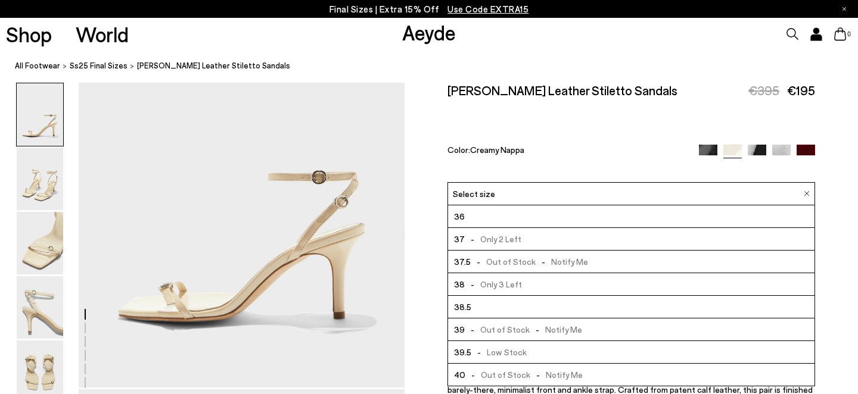
click at [504, 277] on span "- Only 3 Left" at bounding box center [493, 284] width 57 height 15
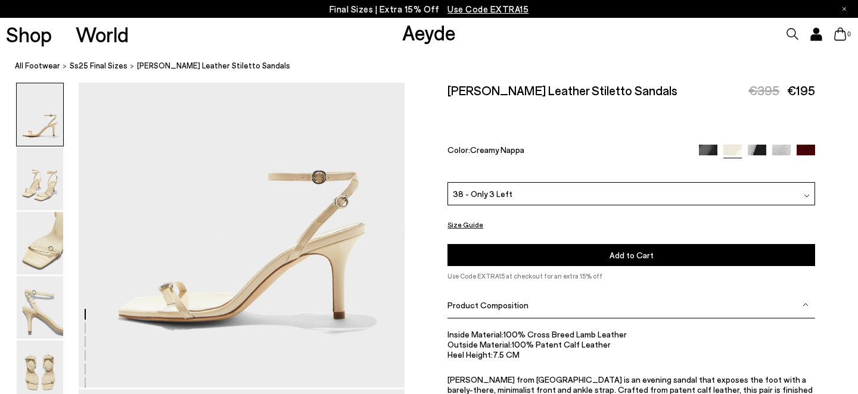
click at [516, 244] on button "Add to Cart Select a Size First" at bounding box center [631, 255] width 368 height 22
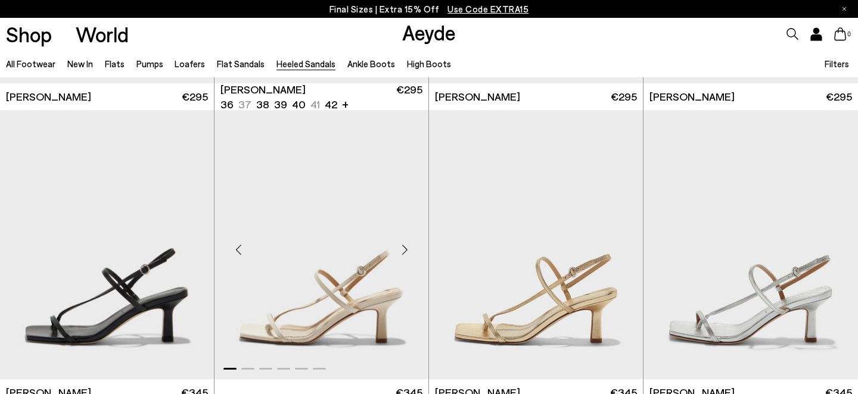
scroll to position [1162, 0]
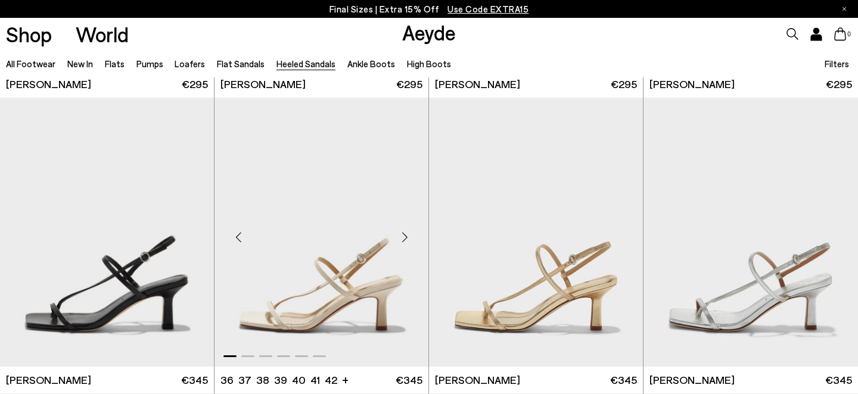
click at [310, 207] on img "1 / 6" at bounding box center [321, 232] width 214 height 269
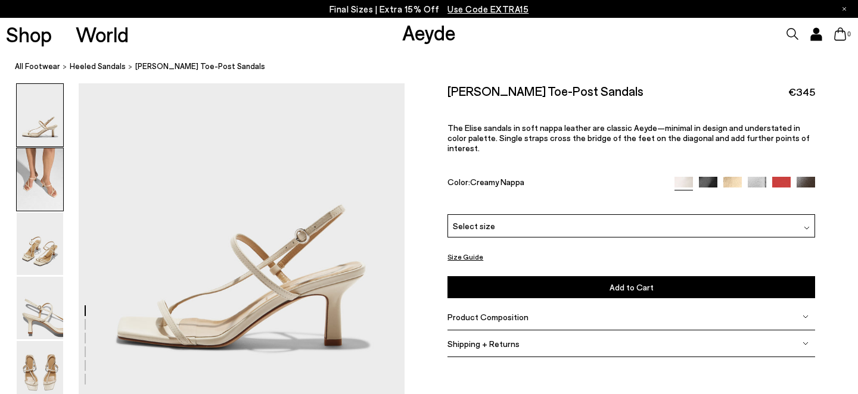
click at [46, 179] on img at bounding box center [40, 179] width 46 height 63
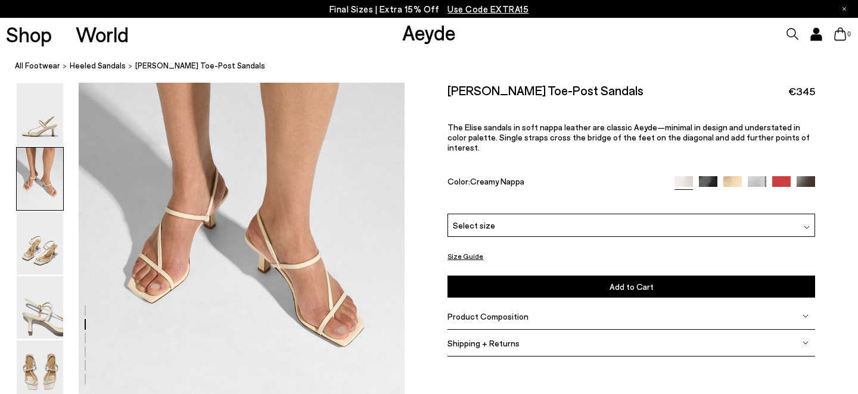
scroll to position [393, 0]
click at [486, 312] on span "Product Composition" at bounding box center [487, 317] width 81 height 10
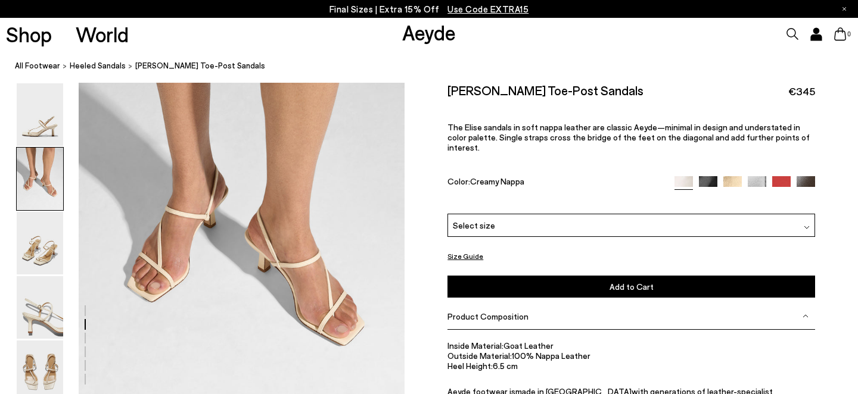
click at [486, 312] on span "Product Composition" at bounding box center [487, 317] width 81 height 10
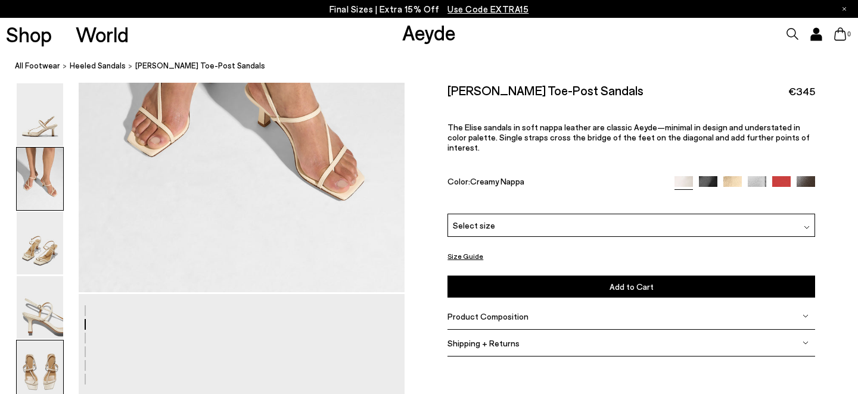
click at [26, 375] on img at bounding box center [40, 372] width 46 height 63
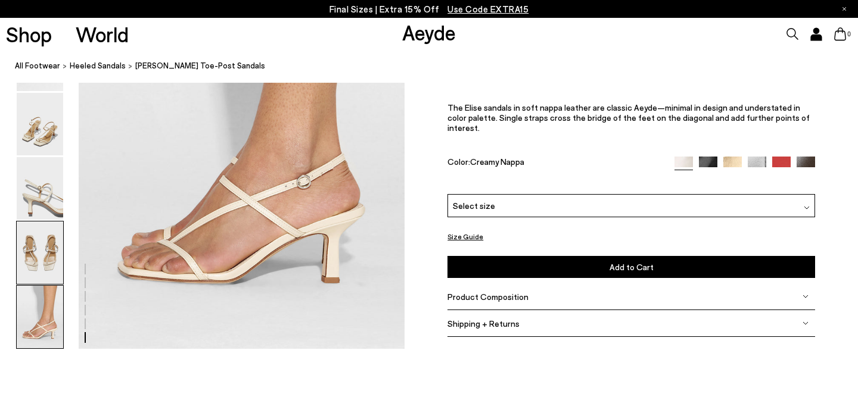
scroll to position [2232, 0]
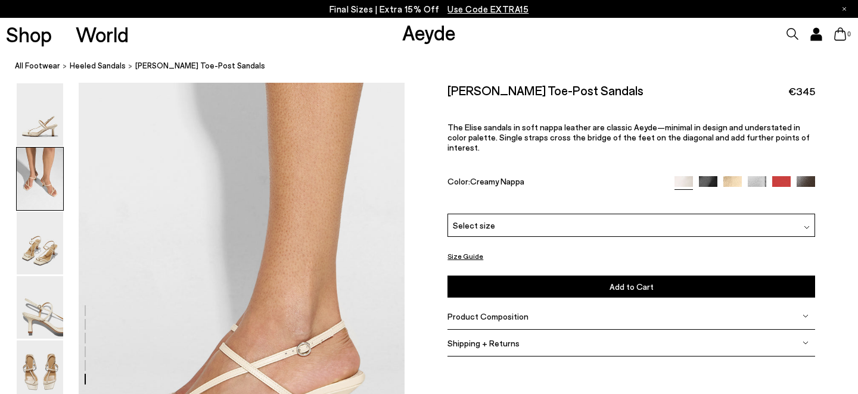
click at [43, 179] on img at bounding box center [40, 179] width 46 height 63
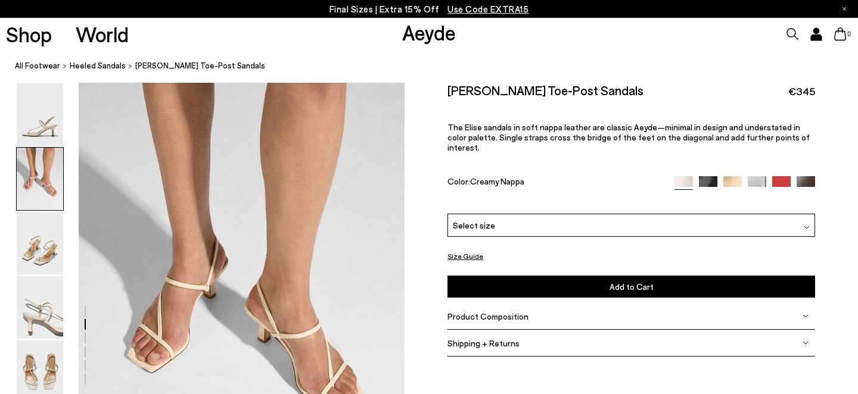
scroll to position [315, 0]
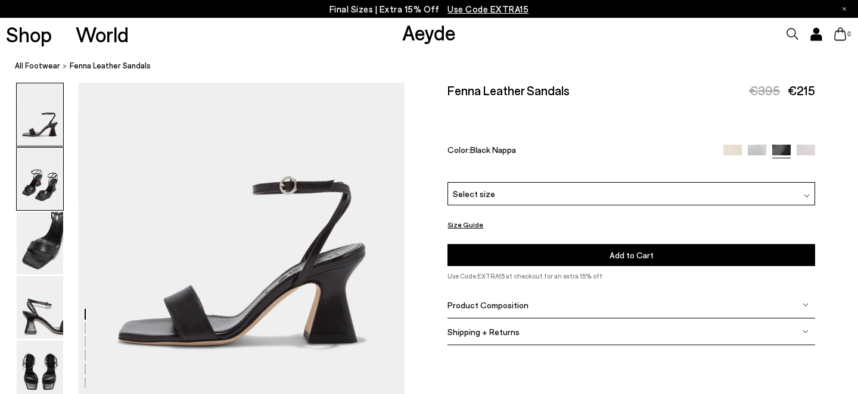
click at [36, 166] on img at bounding box center [40, 179] width 46 height 63
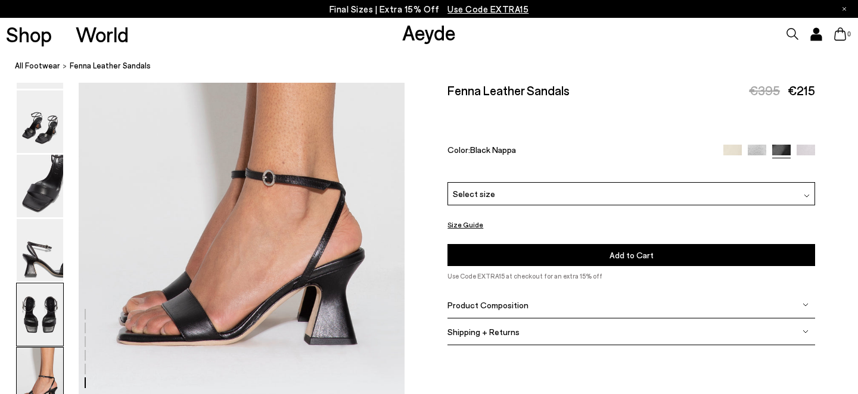
scroll to position [2286, 0]
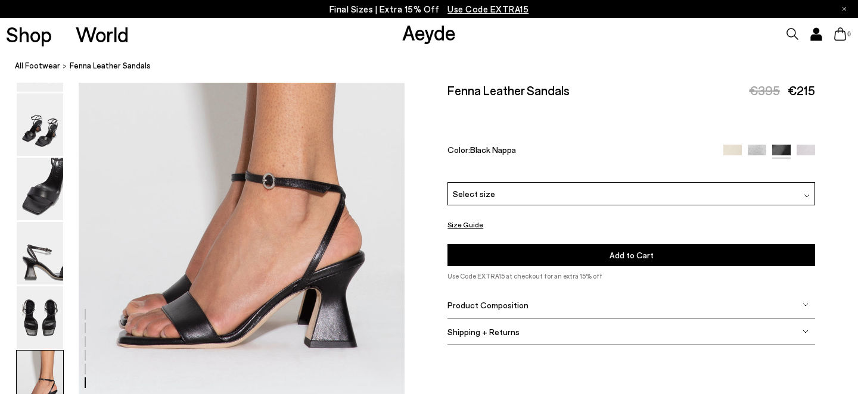
click at [814, 145] on img at bounding box center [805, 154] width 18 height 18
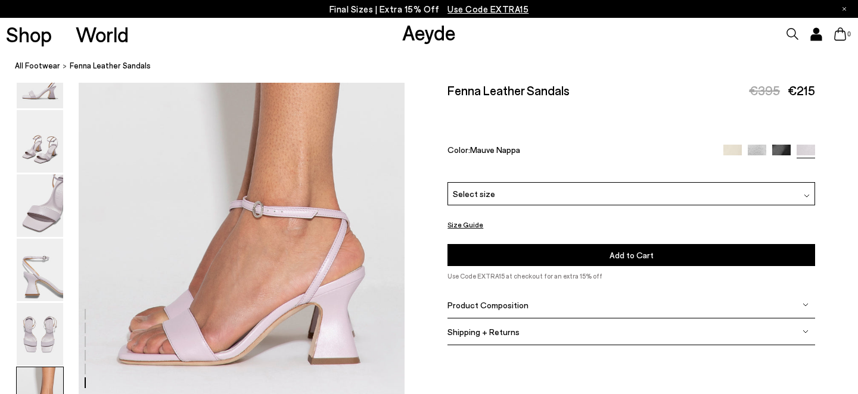
scroll to position [2283, 0]
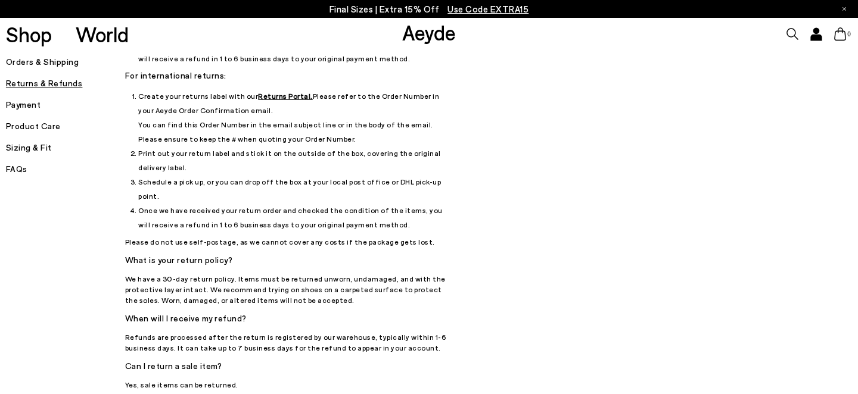
scroll to position [245, 0]
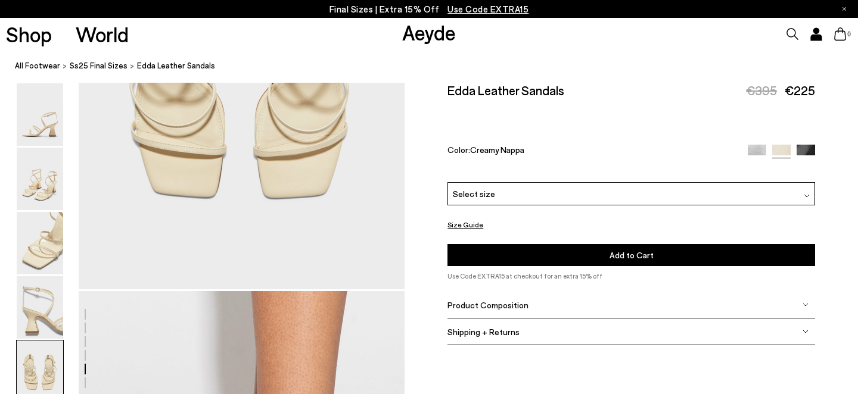
scroll to position [1975, 0]
click at [524, 182] on div "Select size" at bounding box center [631, 193] width 368 height 23
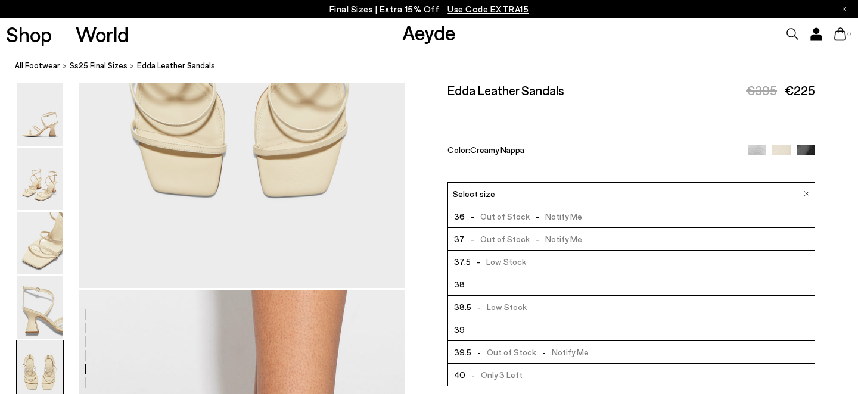
click at [520, 273] on li "38" at bounding box center [631, 284] width 366 height 23
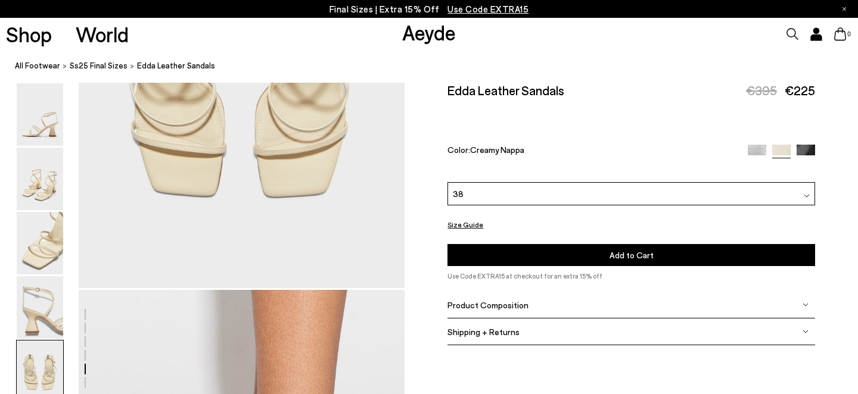
click at [522, 244] on button "Add to Cart Select a Size First" at bounding box center [631, 255] width 368 height 22
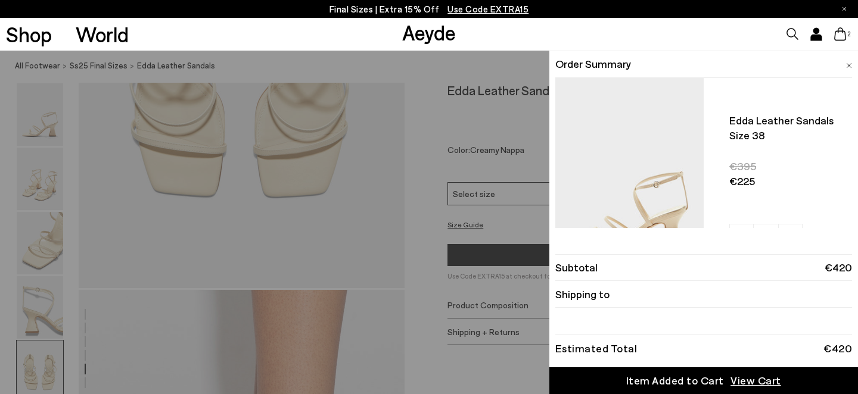
click at [749, 378] on span "View Cart" at bounding box center [755, 381] width 51 height 15
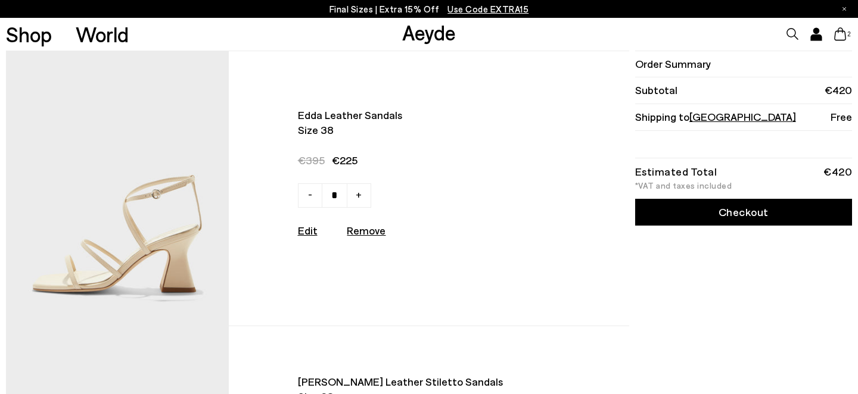
click at [698, 217] on link "Checkout" at bounding box center [743, 212] width 217 height 27
